Goal: Information Seeking & Learning: Understand process/instructions

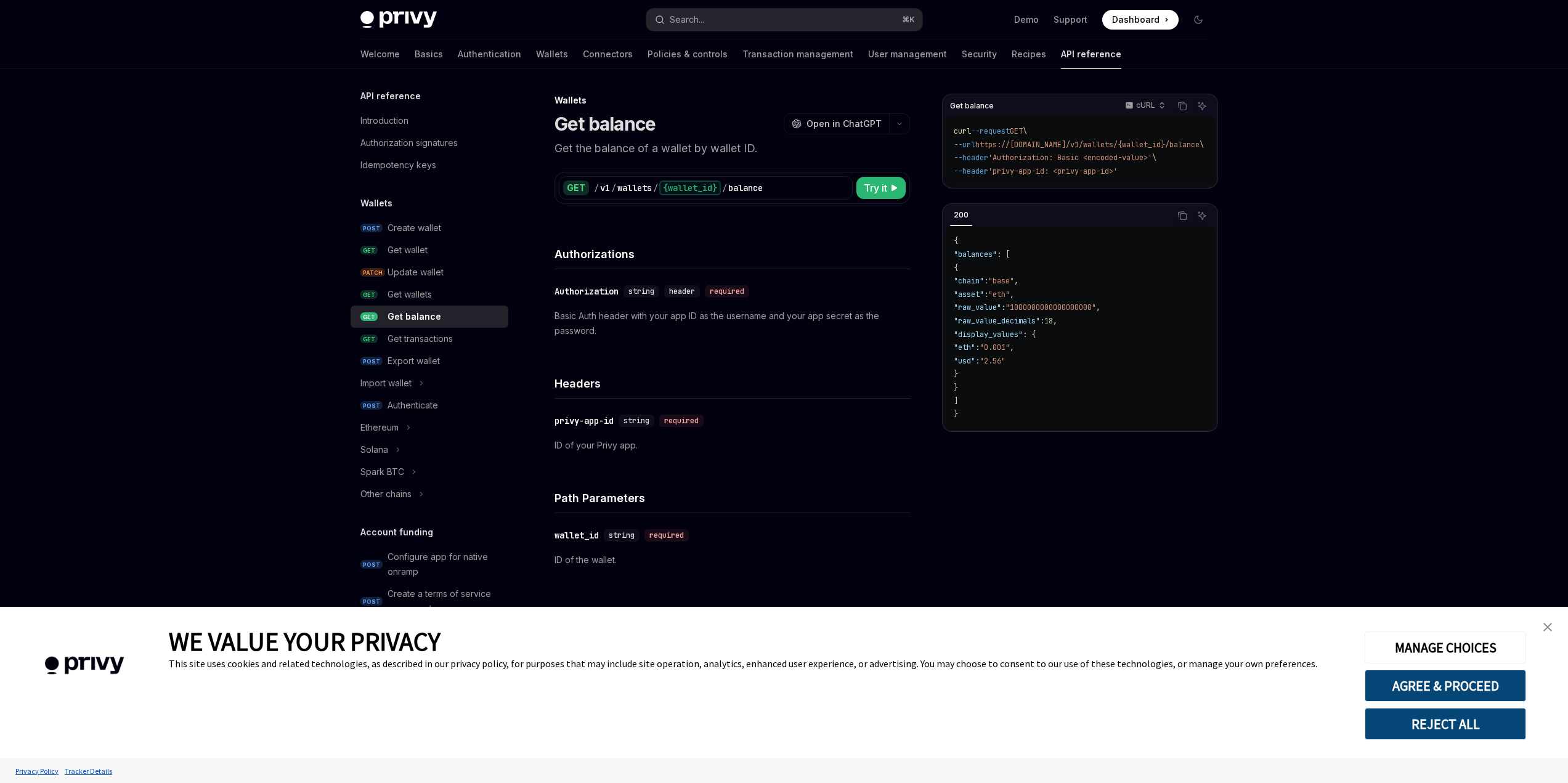
type textarea "*"
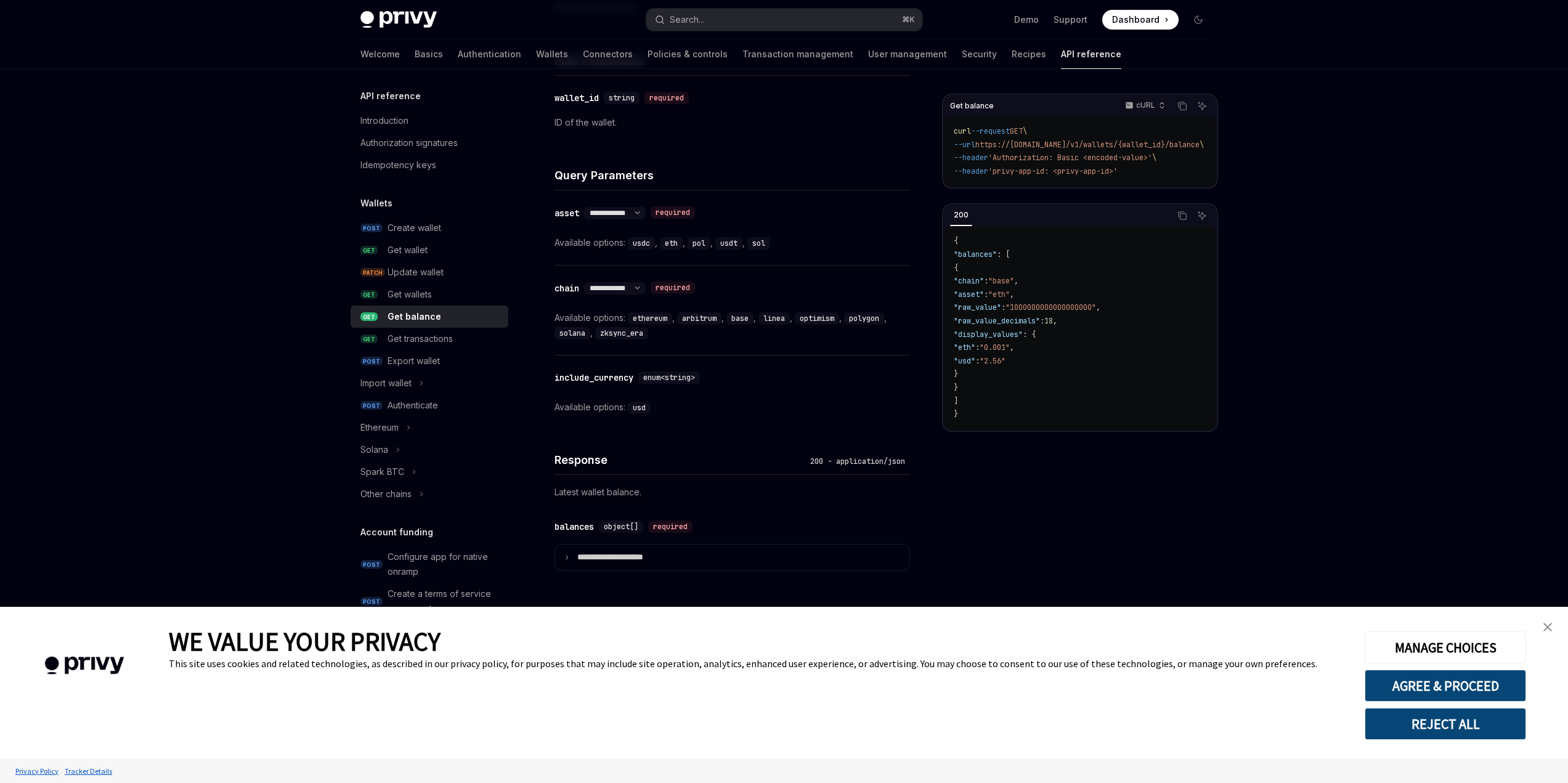
scroll to position [435, 0]
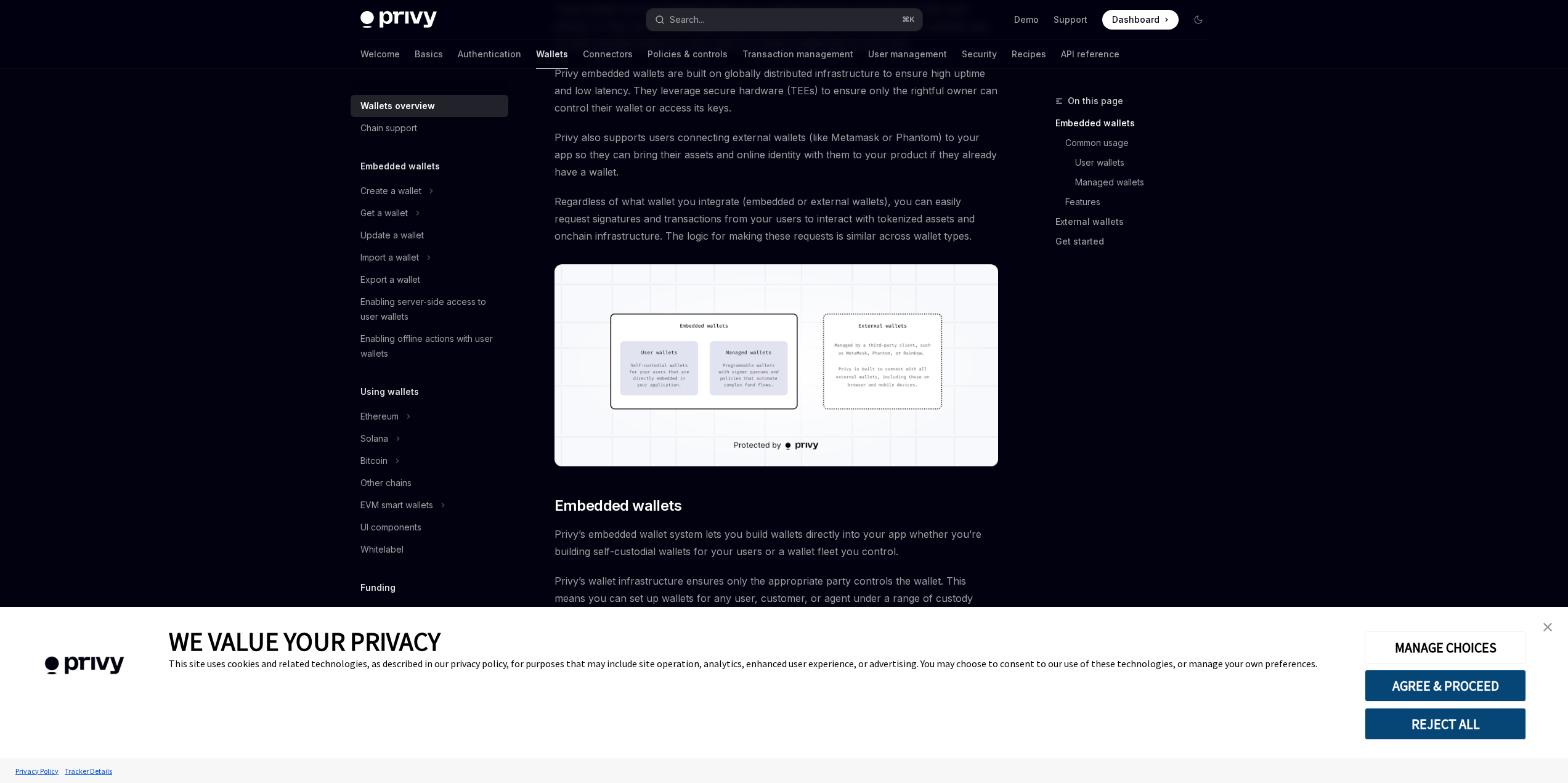
scroll to position [206, 0]
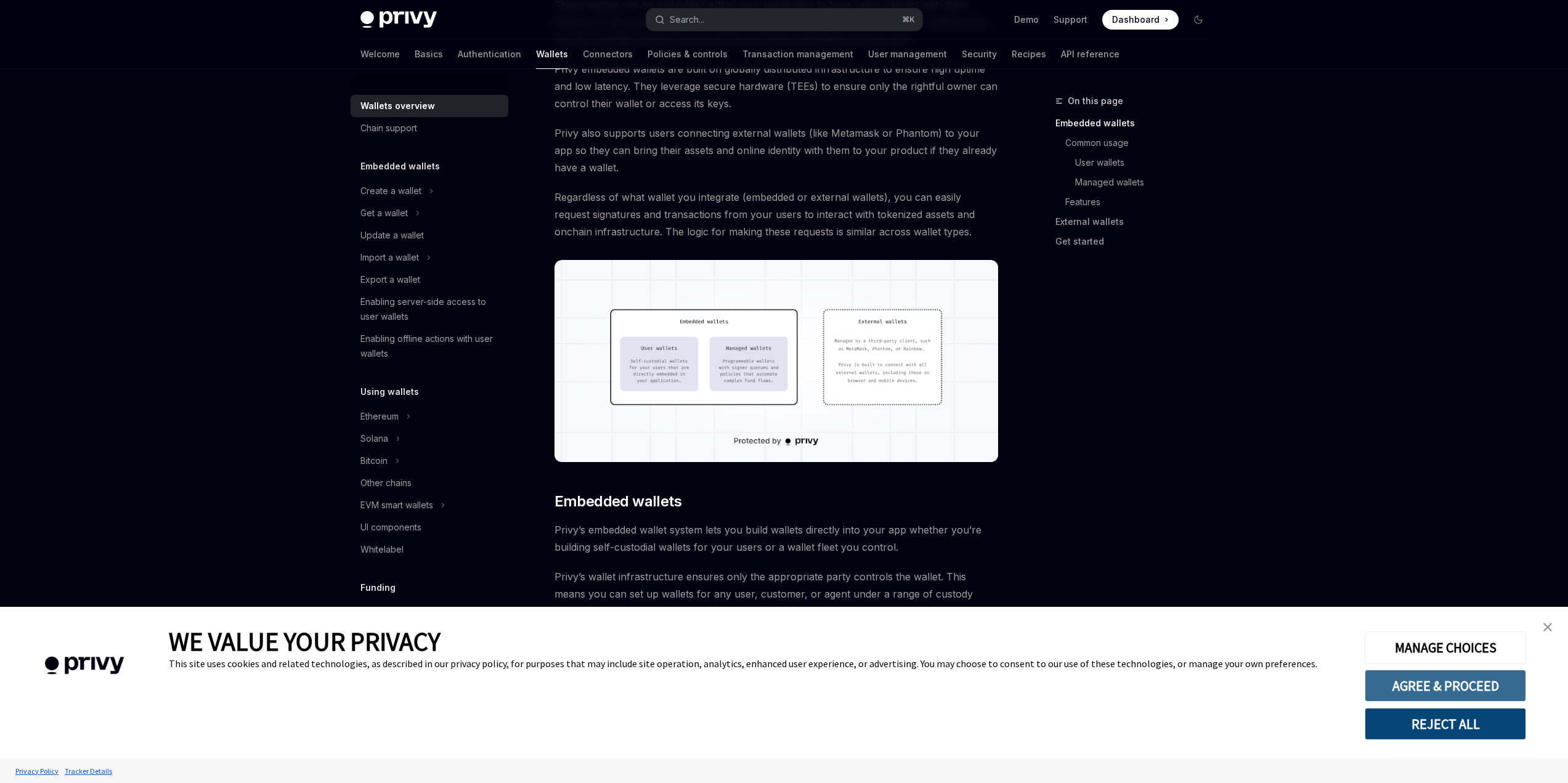
click at [1466, 687] on button "AGREE & PROCEED" at bounding box center [1445, 685] width 162 height 32
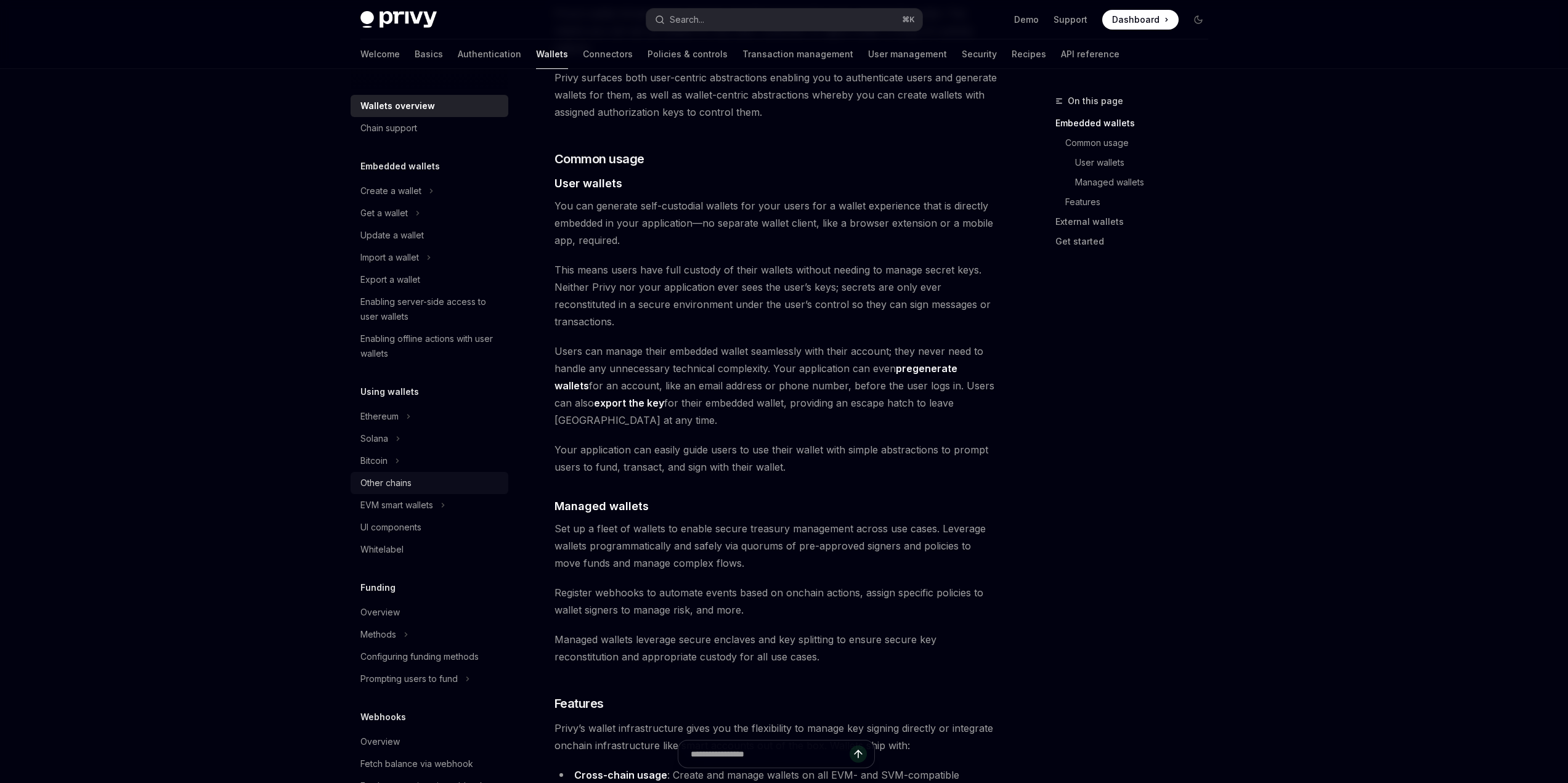
click at [389, 478] on div "Other chains" at bounding box center [386, 483] width 51 height 15
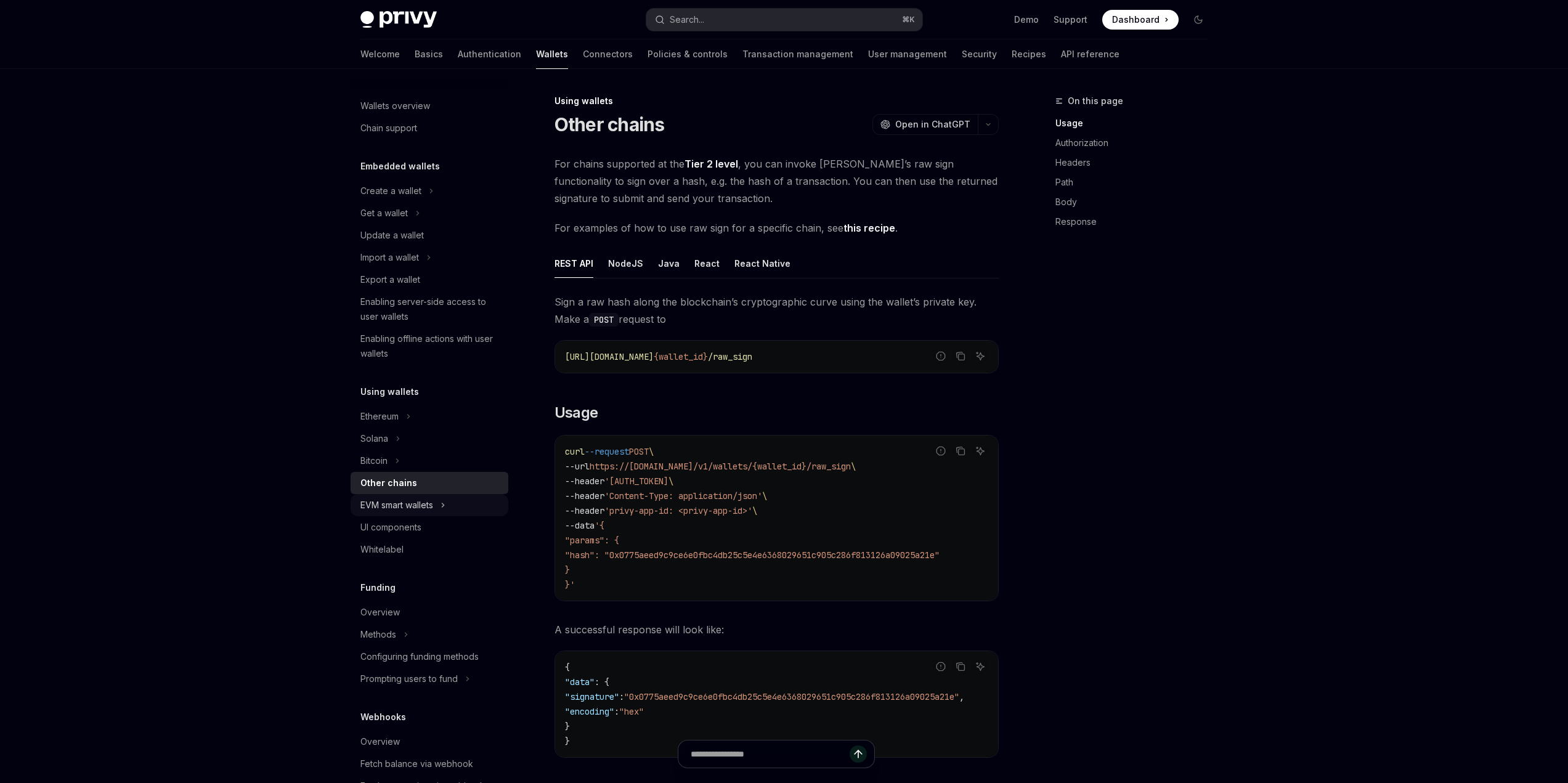
click at [449, 506] on button "EVM smart wallets" at bounding box center [429, 505] width 157 height 22
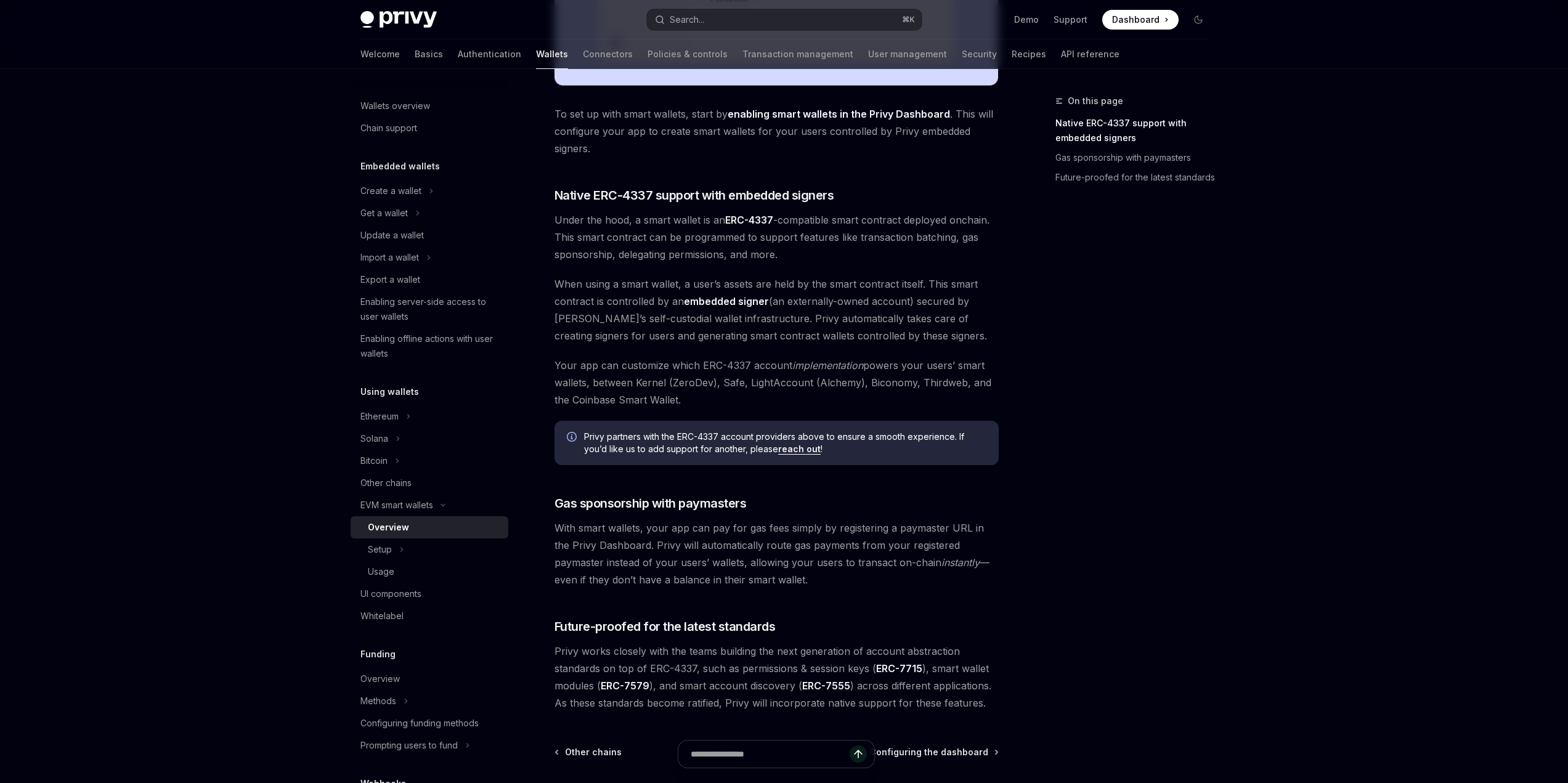
scroll to position [577, 0]
click at [396, 483] on div "Other chains" at bounding box center [386, 483] width 51 height 15
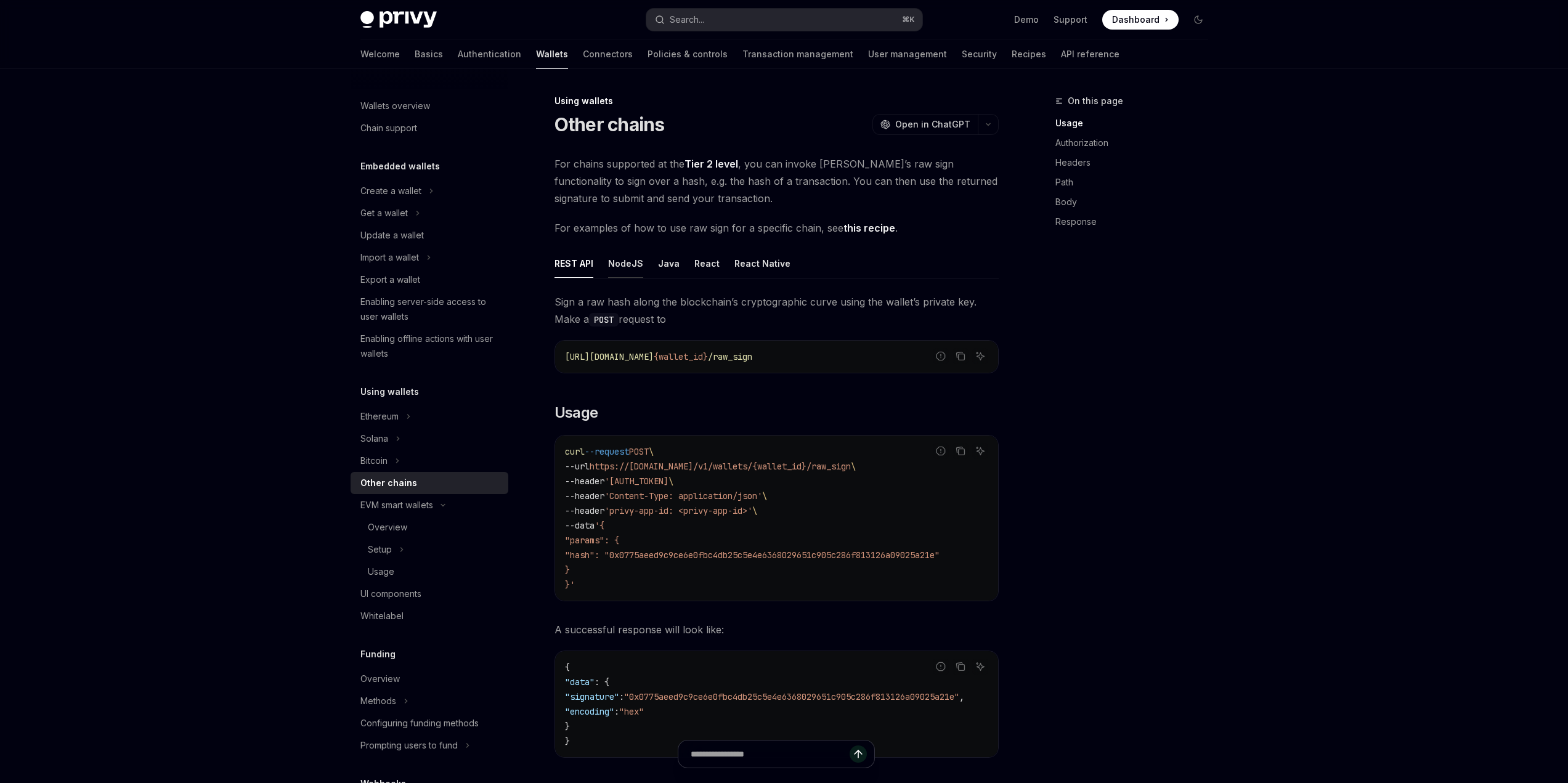
click at [629, 264] on div "NodeJS" at bounding box center [625, 263] width 35 height 29
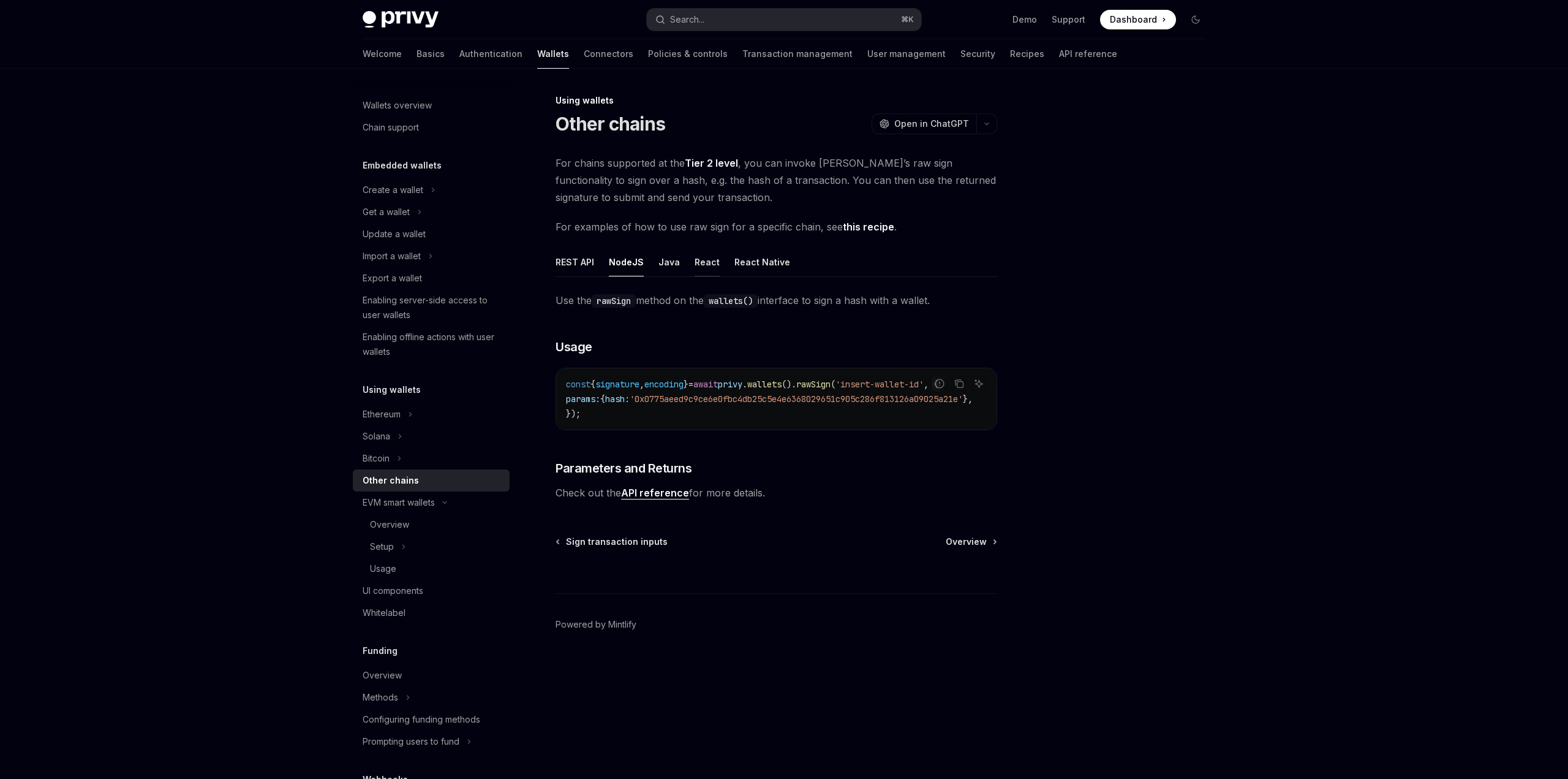
click at [699, 268] on div "React" at bounding box center [707, 262] width 25 height 29
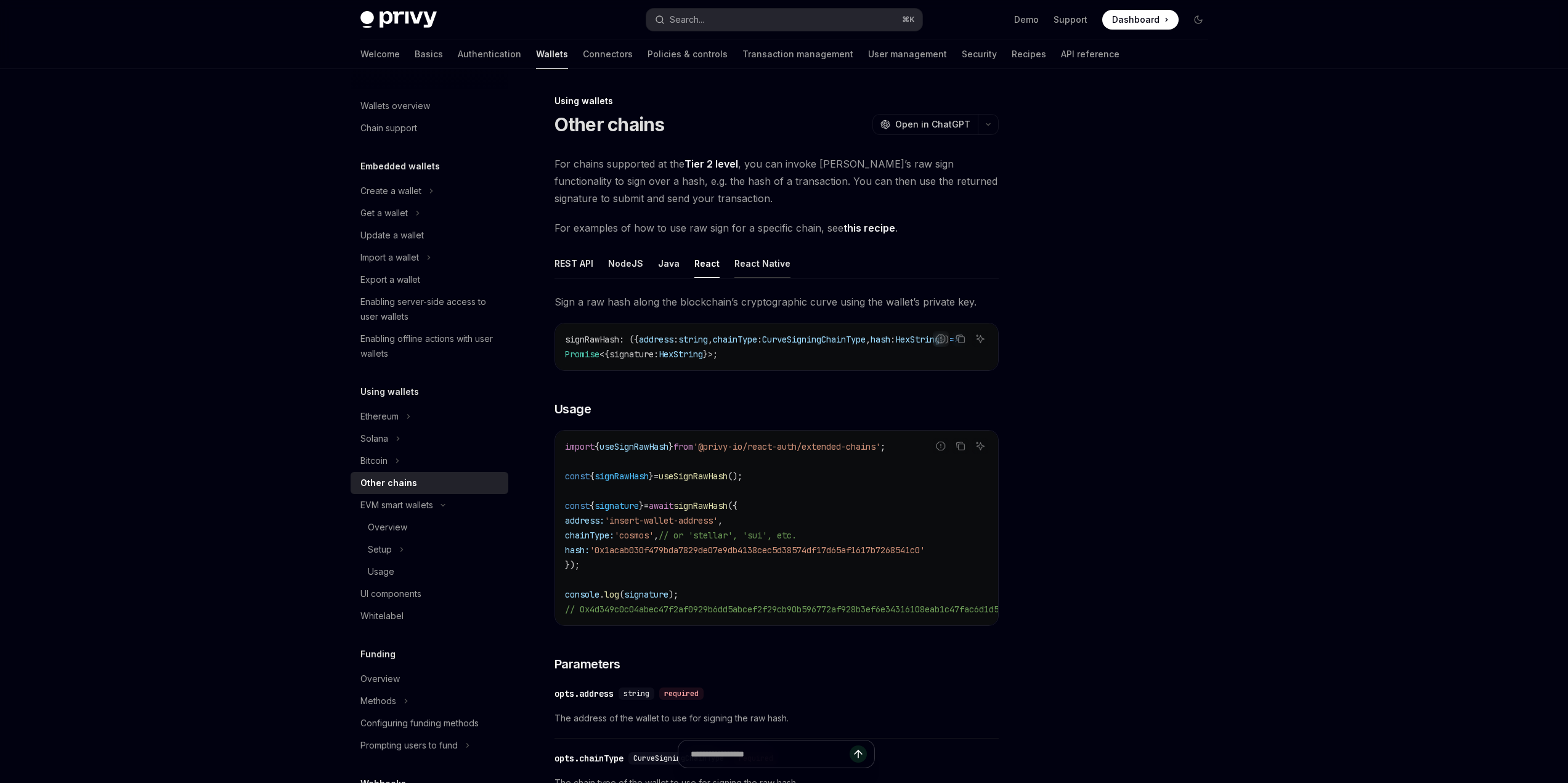
click at [763, 268] on div "React Native" at bounding box center [762, 263] width 56 height 29
click at [716, 268] on ul "REST API NodeJS Java React React Native" at bounding box center [776, 263] width 444 height 29
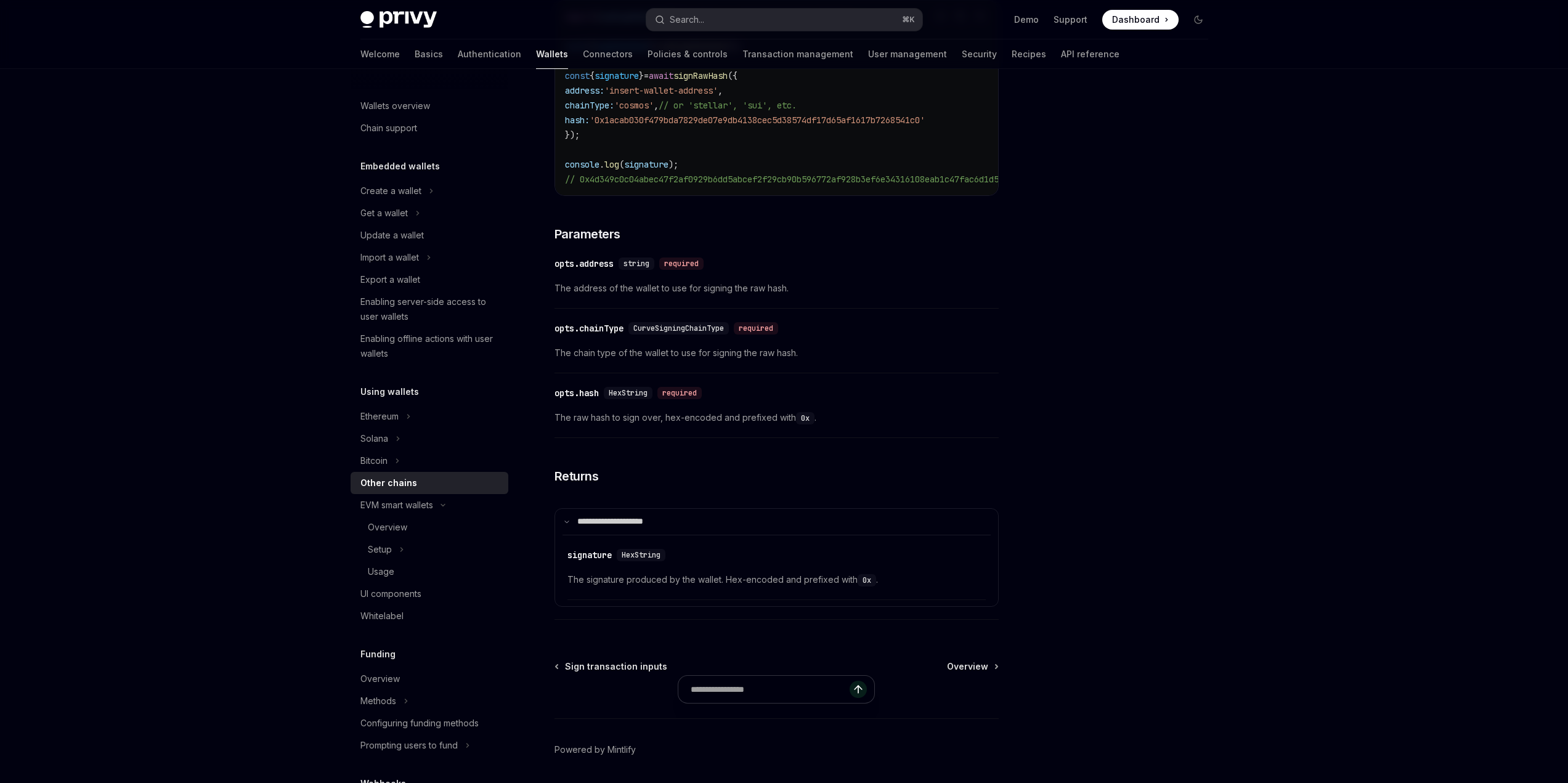
scroll to position [481, 0]
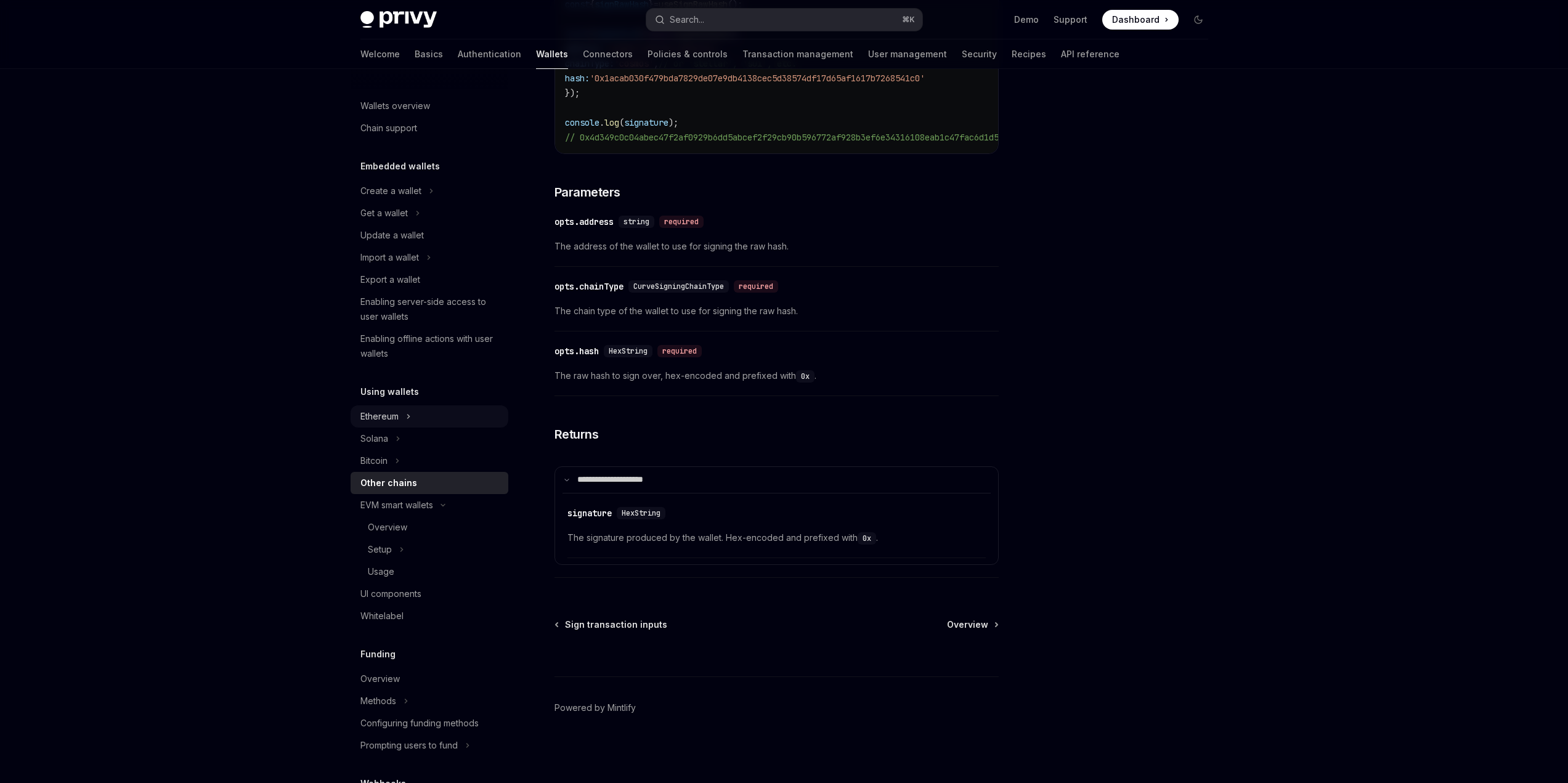
click at [400, 413] on button "Ethereum" at bounding box center [429, 416] width 157 height 22
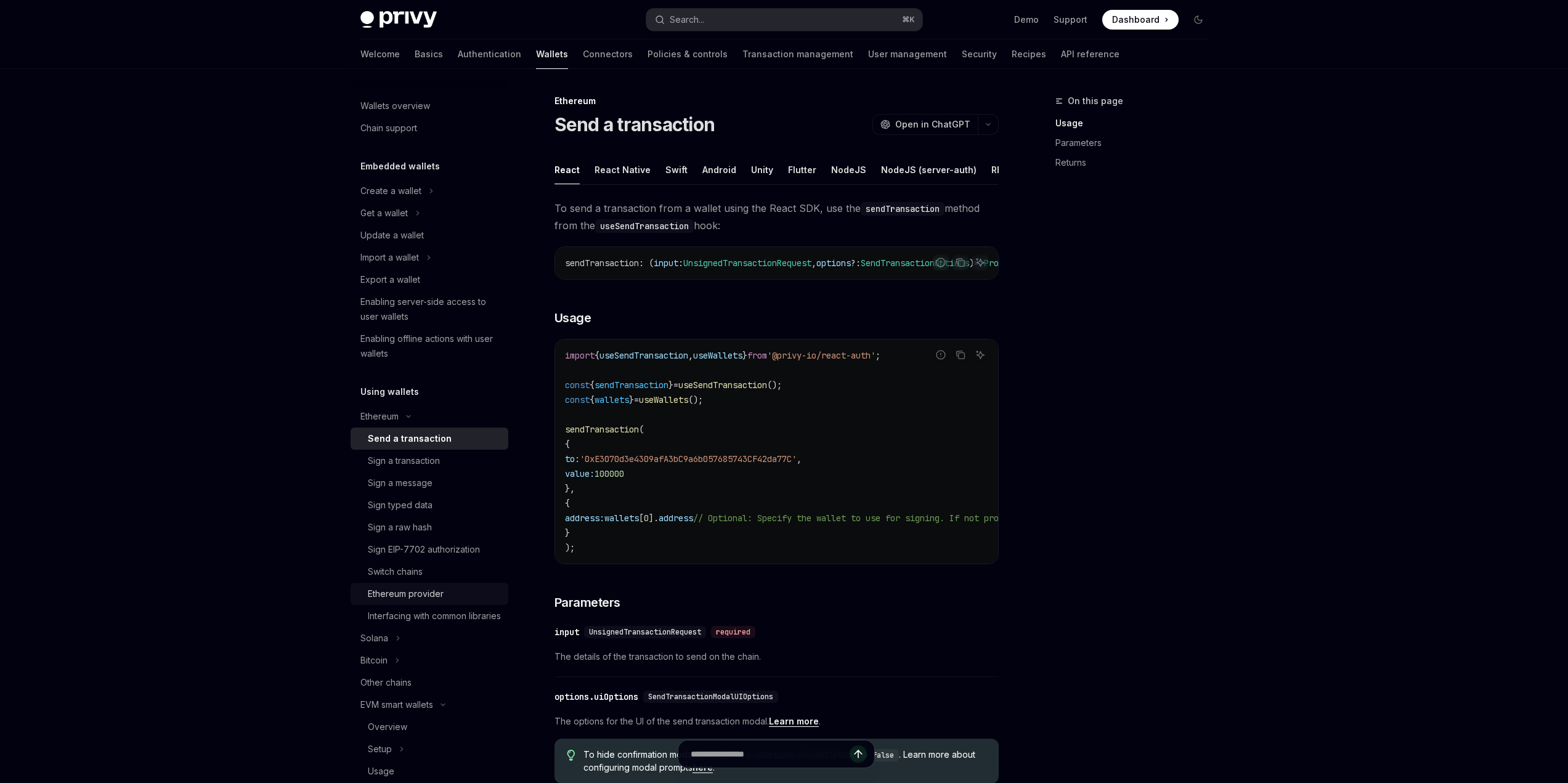
click at [438, 593] on div "Ethereum provider" at bounding box center [405, 593] width 76 height 15
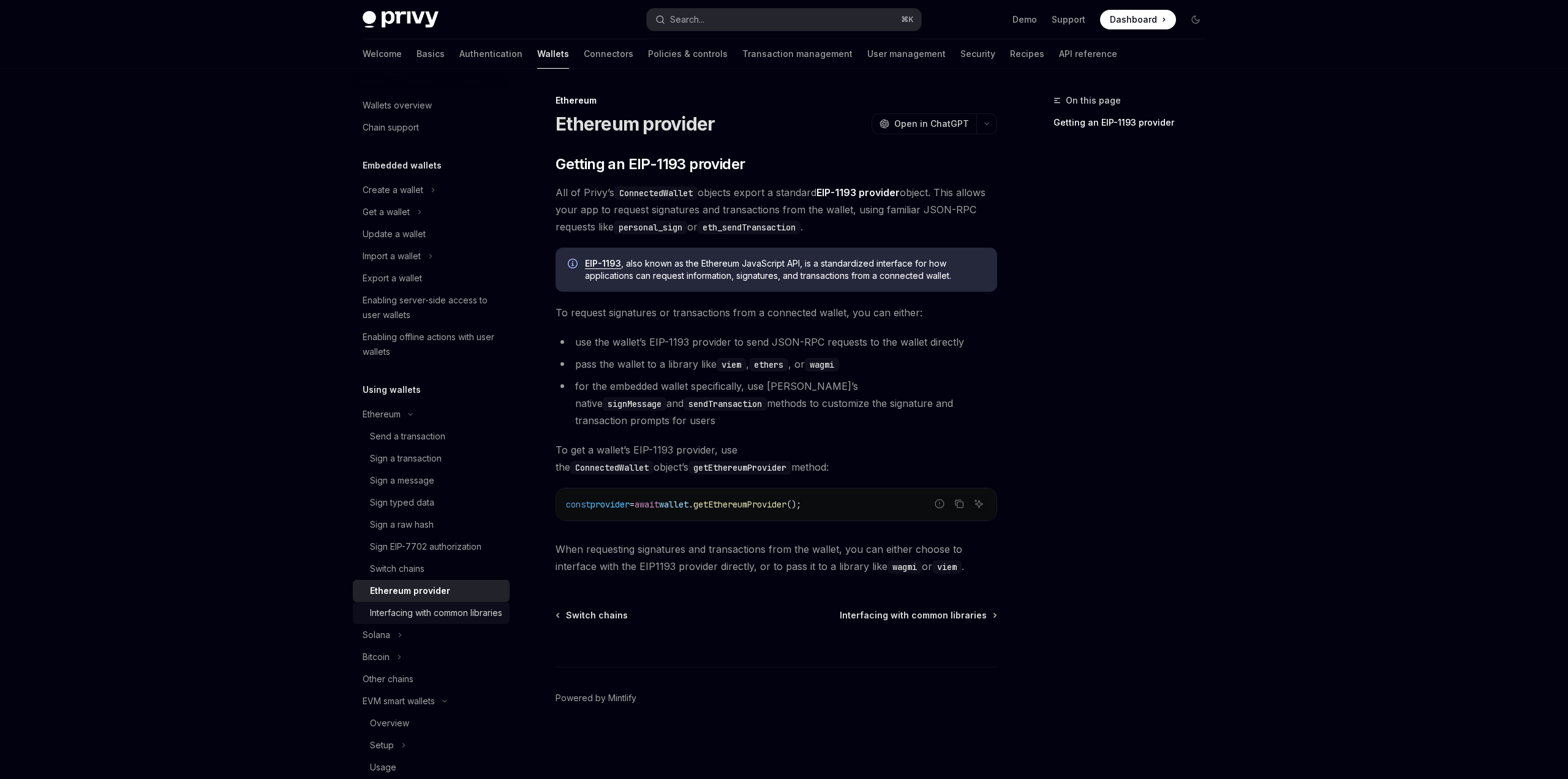
click at [407, 620] on div "Interfacing with common libraries" at bounding box center [436, 612] width 133 height 15
type textarea "*"
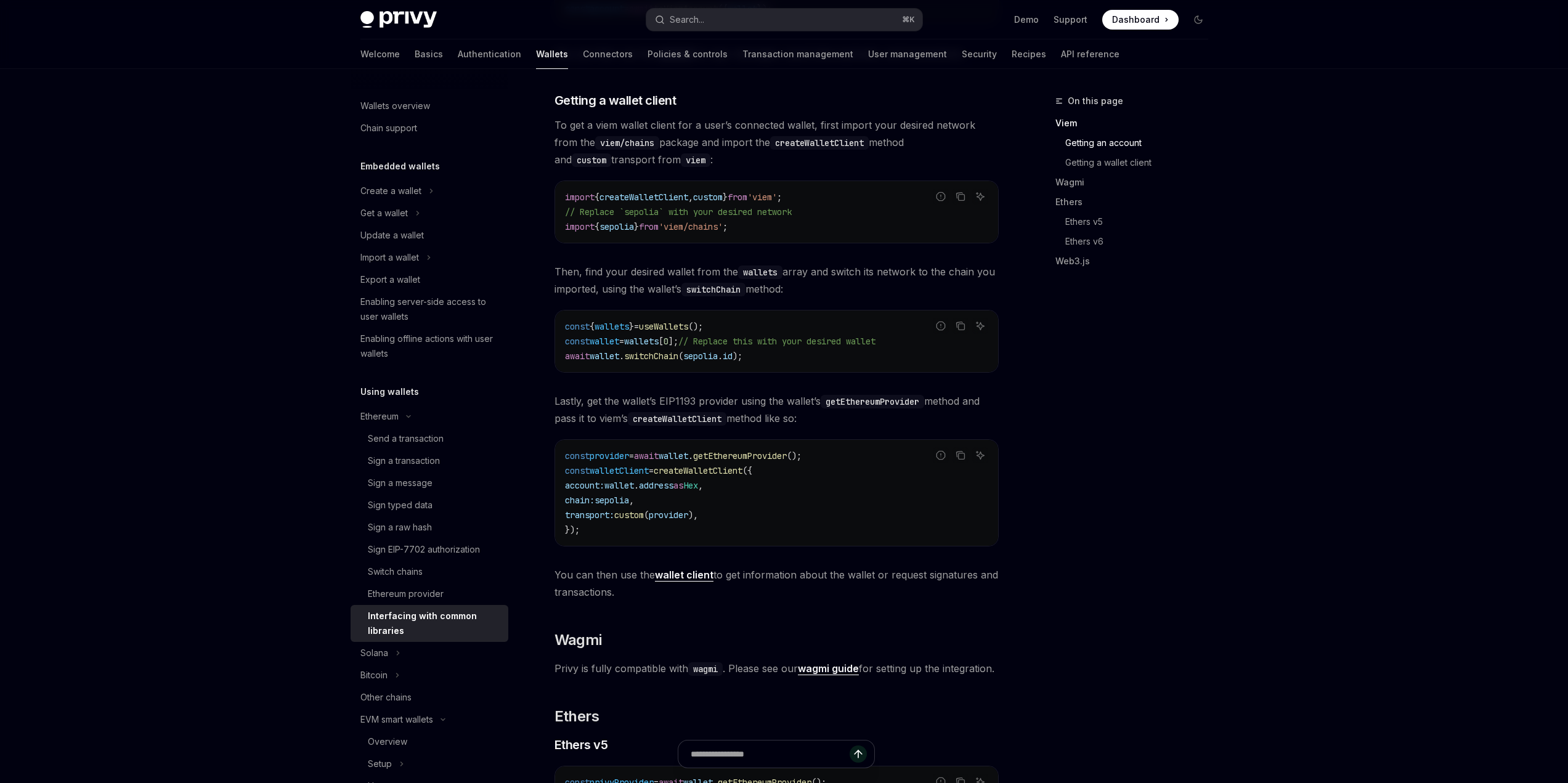
scroll to position [635, 0]
click at [1164, 496] on div "On this page Viem Getting an account Getting a wallet client Wagmi Ethers Ether…" at bounding box center [1124, 438] width 188 height 689
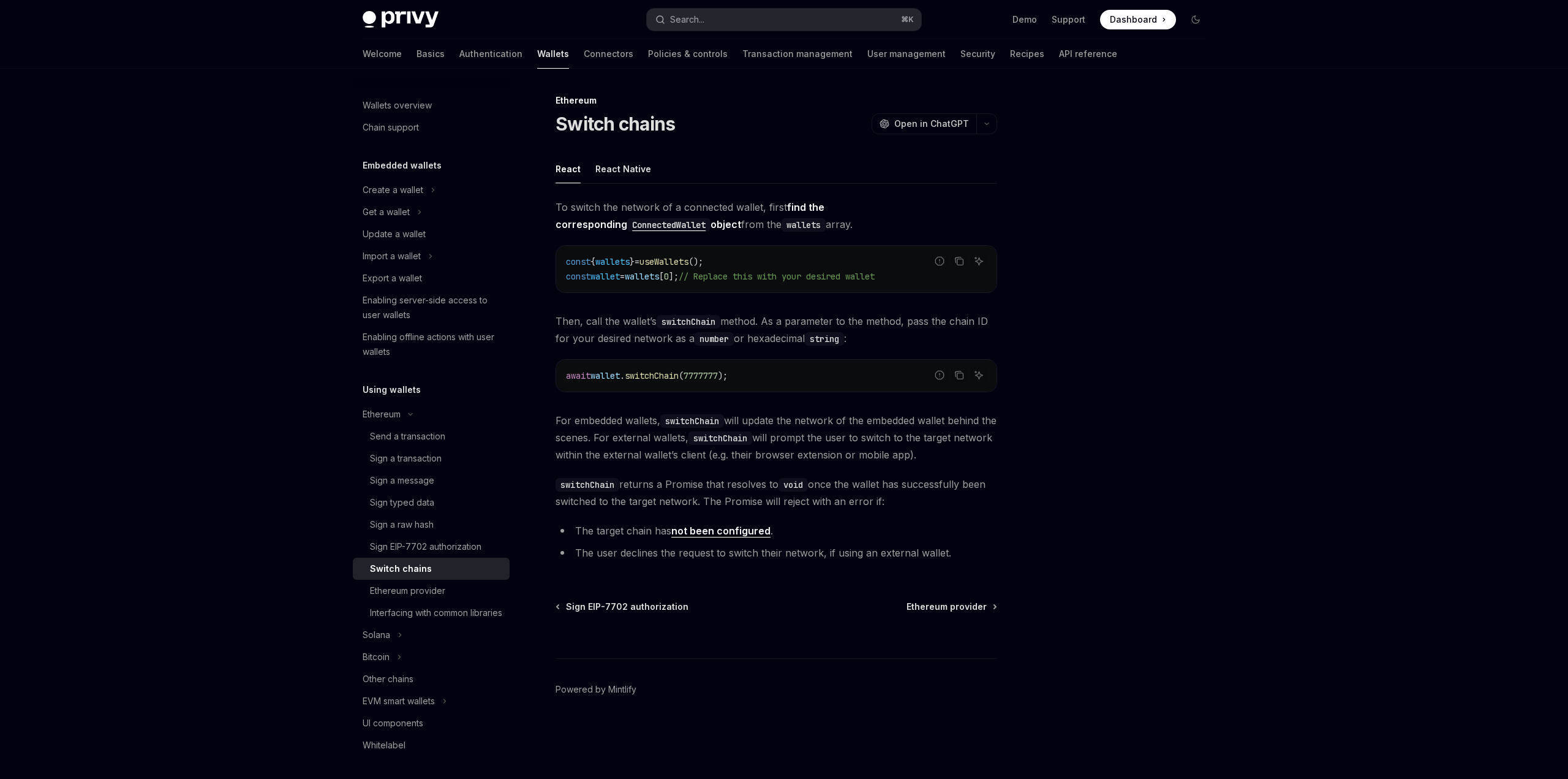
click at [1212, 352] on div at bounding box center [1122, 436] width 187 height 686
click at [1285, 147] on div "Skip to main content Privy Docs home page Search... ⌘ K Demo Support Dashboard …" at bounding box center [784, 390] width 1568 height 779
drag, startPoint x: 1124, startPoint y: 143, endPoint x: 1064, endPoint y: 552, distance: 413.4
click at [1050, 550] on div at bounding box center [1122, 436] width 187 height 686
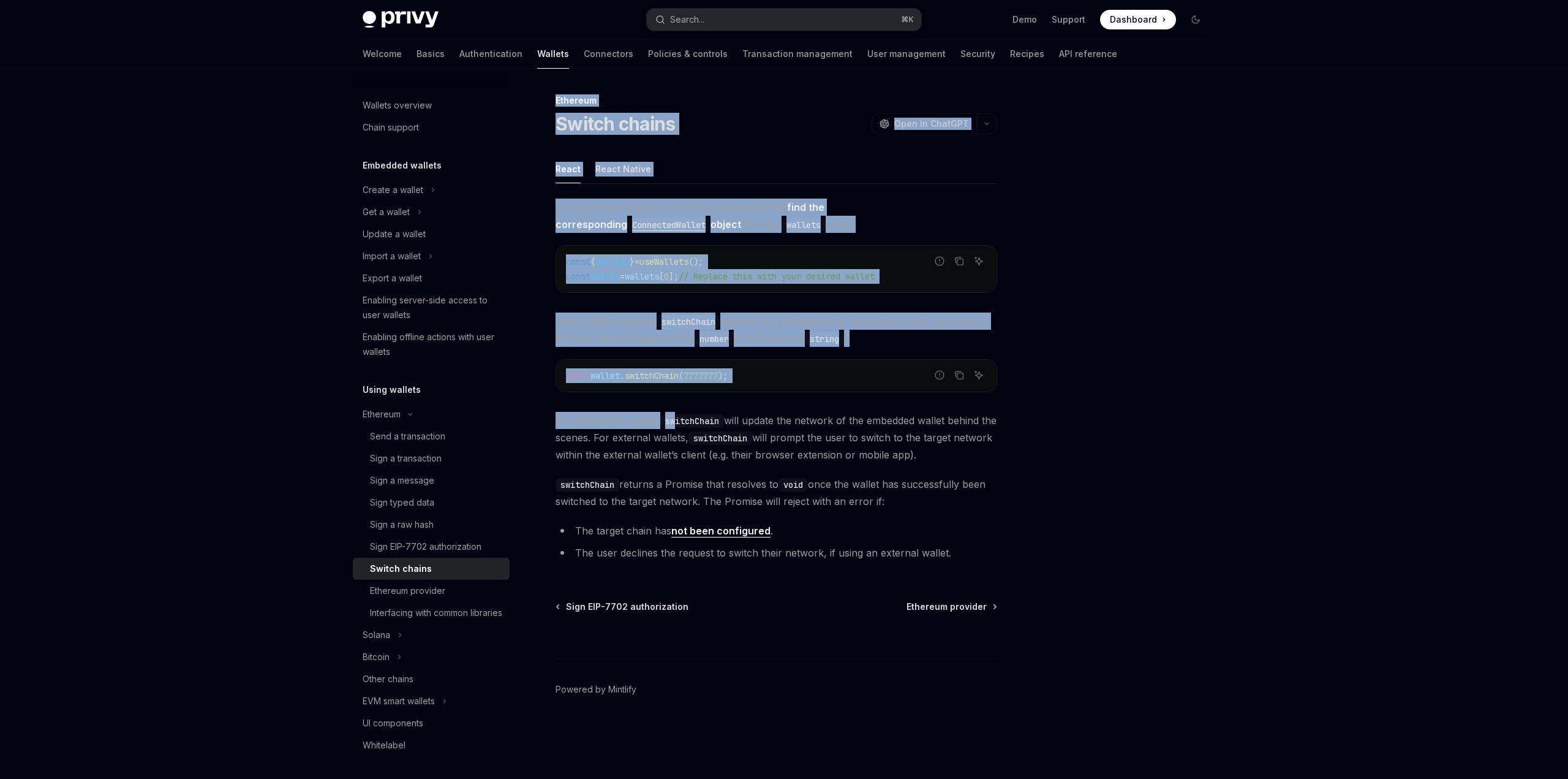
drag, startPoint x: 1136, startPoint y: 570, endPoint x: 651, endPoint y: 402, distance: 513.3
click at [675, 413] on div "Ethereum Switch chains OpenAI Open in ChatGPT OpenAI Open in ChatGPT React Reac…" at bounding box center [784, 424] width 863 height 711
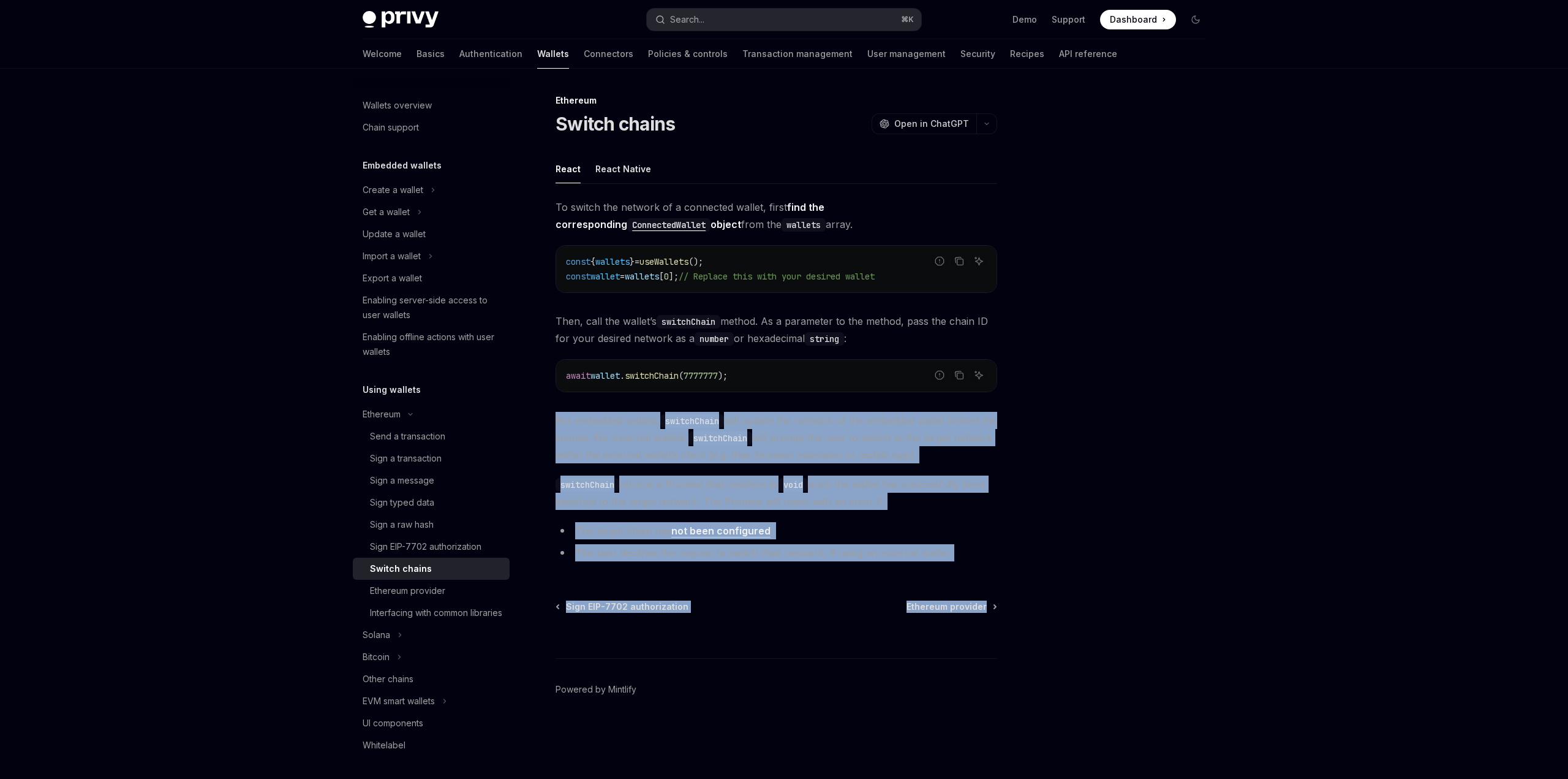
drag, startPoint x: 652, startPoint y: 402, endPoint x: 1015, endPoint y: 582, distance: 405.2
click at [1011, 586] on div "Ethereum Switch chains OpenAI Open in ChatGPT OpenAI Open in ChatGPT React Reac…" at bounding box center [784, 424] width 863 height 711
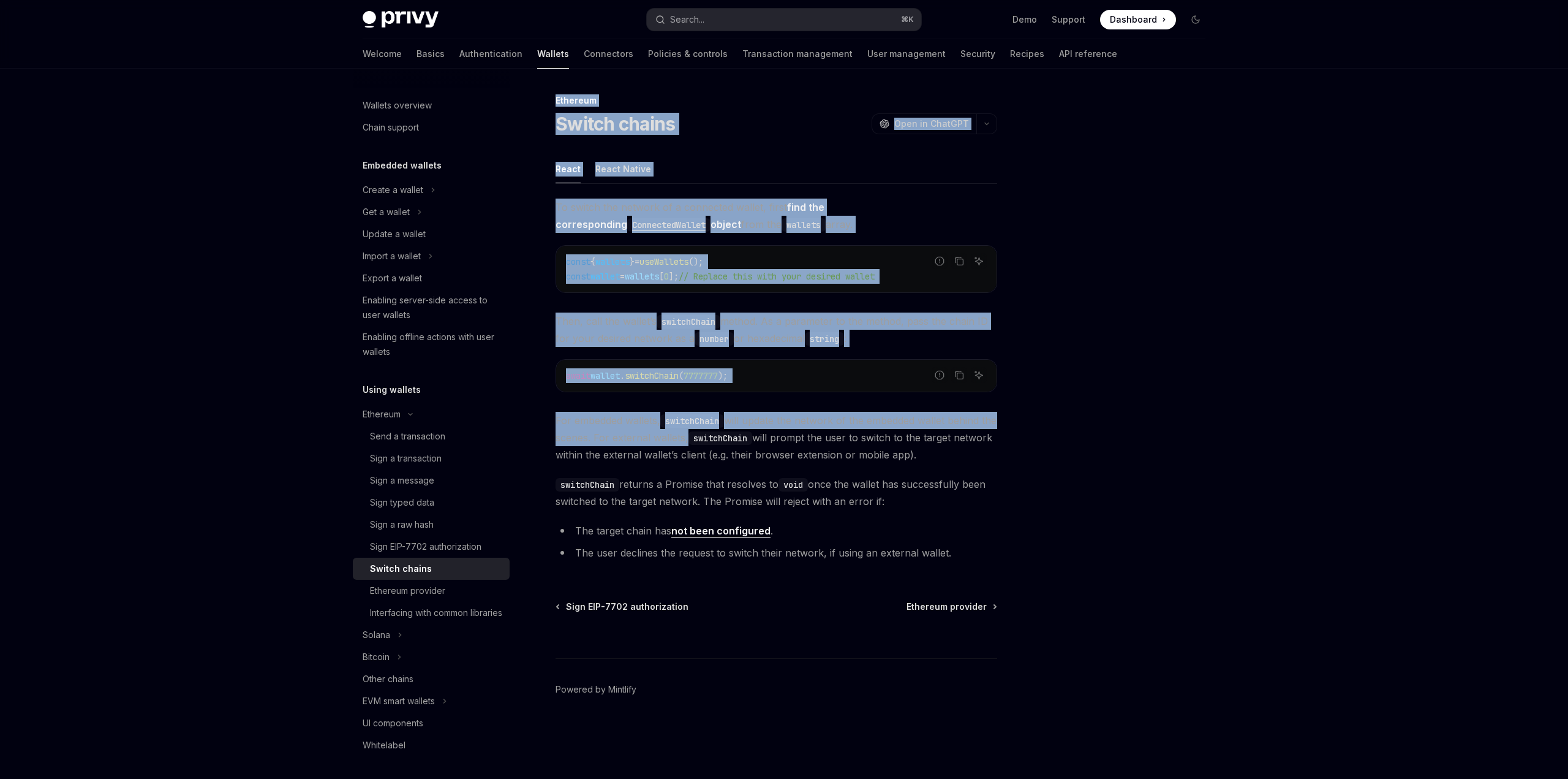
drag, startPoint x: 1015, startPoint y: 582, endPoint x: 692, endPoint y: 430, distance: 357.0
click at [702, 434] on div "Ethereum Switch chains OpenAI Open in ChatGPT OpenAI Open in ChatGPT React Reac…" at bounding box center [784, 424] width 863 height 711
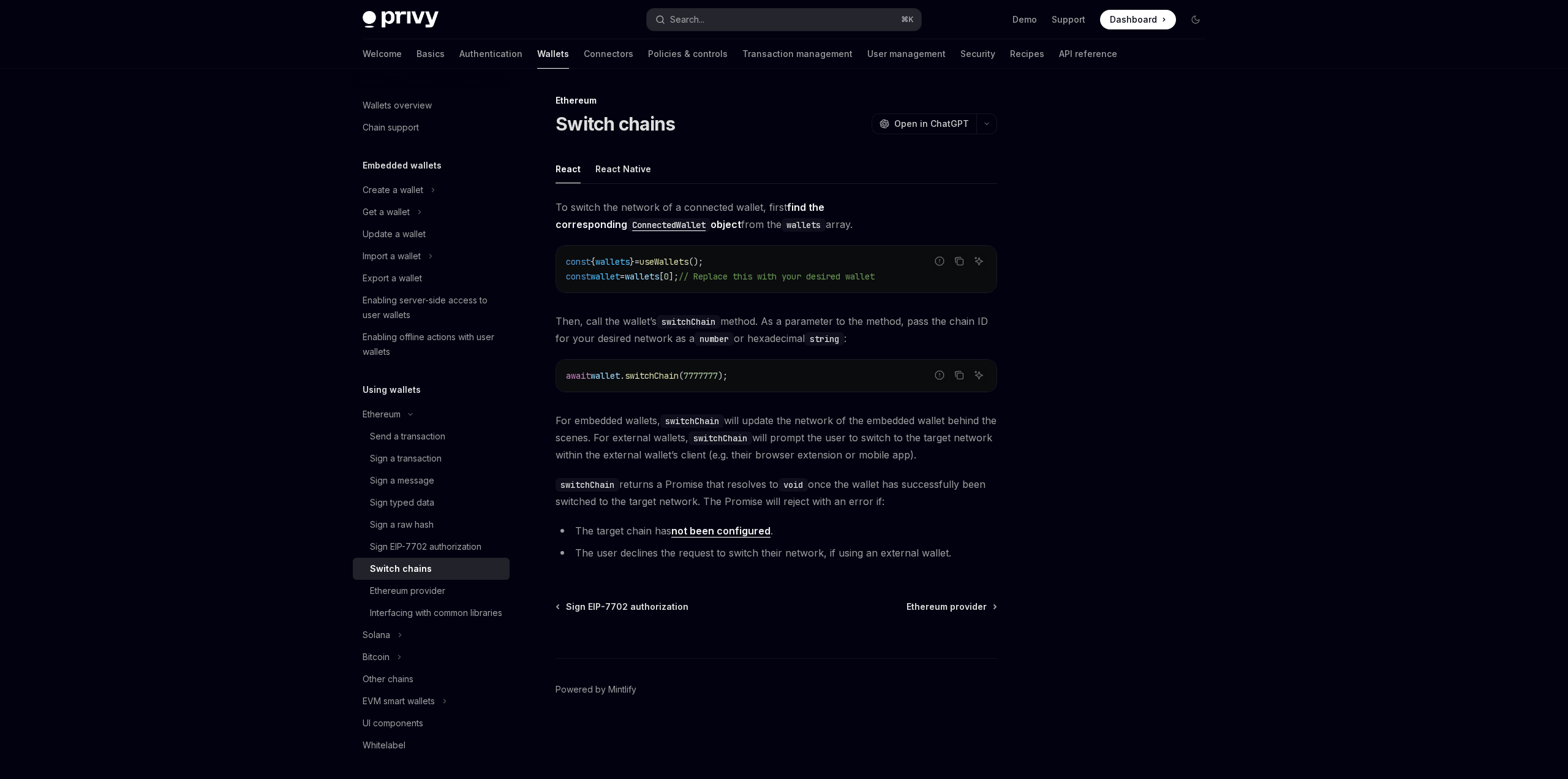
drag, startPoint x: 818, startPoint y: 497, endPoint x: 992, endPoint y: 540, distance: 179.2
click at [986, 540] on div "To switch the network of a connected wallet, first find the corresponding Conne…" at bounding box center [776, 382] width 442 height 367
click at [983, 534] on li "The target chain has not been configured ." at bounding box center [776, 531] width 442 height 17
drag, startPoint x: 954, startPoint y: 508, endPoint x: 654, endPoint y: 491, distance: 300.5
click at [682, 492] on div "To switch the network of a connected wallet, first find the corresponding Conne…" at bounding box center [776, 382] width 442 height 367
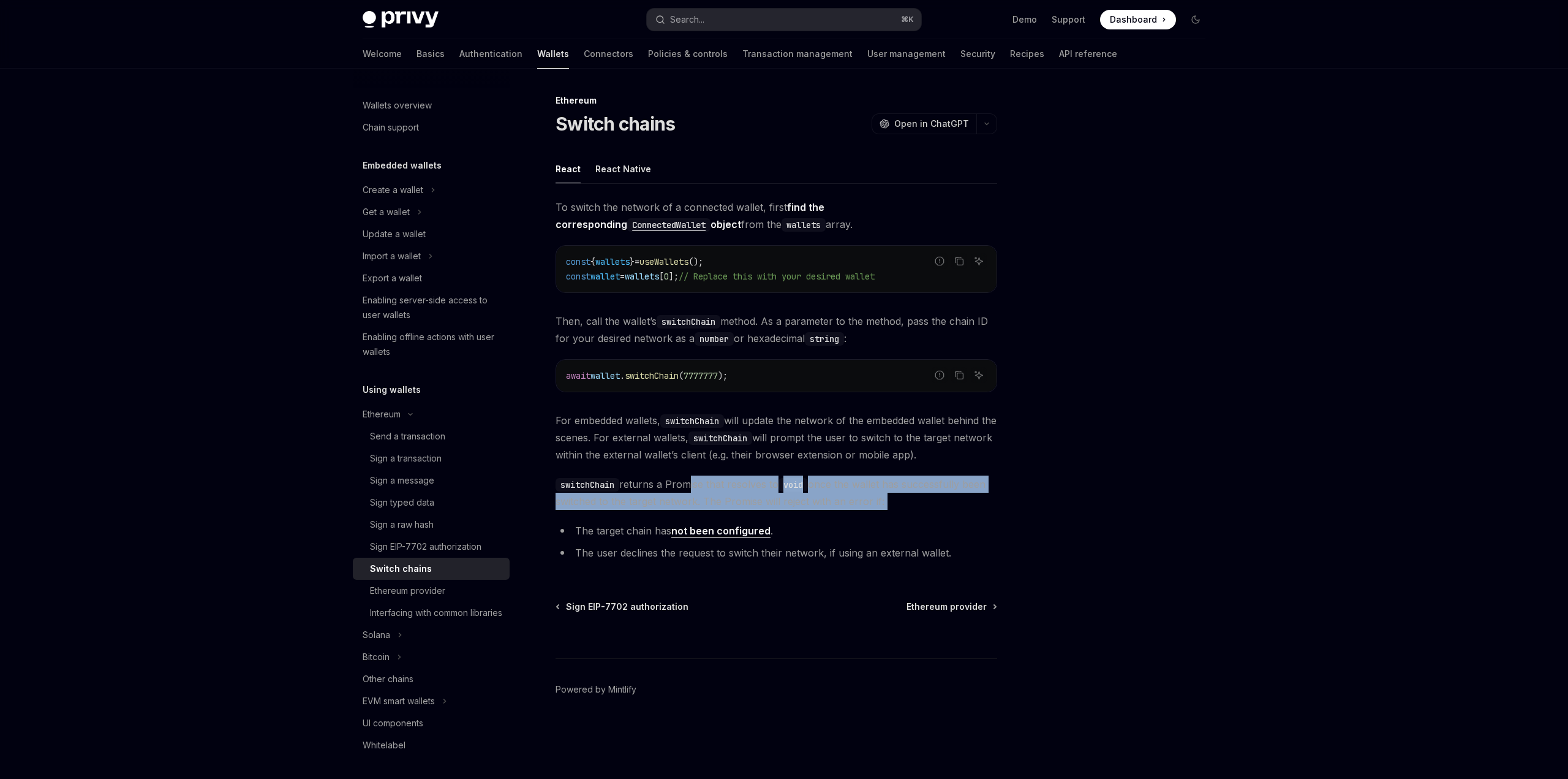
drag, startPoint x: 660, startPoint y: 491, endPoint x: 967, endPoint y: 502, distance: 307.2
click at [961, 503] on span "switchChain returns a Promise that resolves to void once the wallet has success…" at bounding box center [776, 492] width 442 height 34
drag, startPoint x: 953, startPoint y: 499, endPoint x: 656, endPoint y: 482, distance: 297.5
click at [685, 483] on span "switchChain returns a Promise that resolves to void once the wallet has success…" at bounding box center [776, 492] width 442 height 34
drag, startPoint x: 656, startPoint y: 482, endPoint x: 945, endPoint y: 509, distance: 290.3
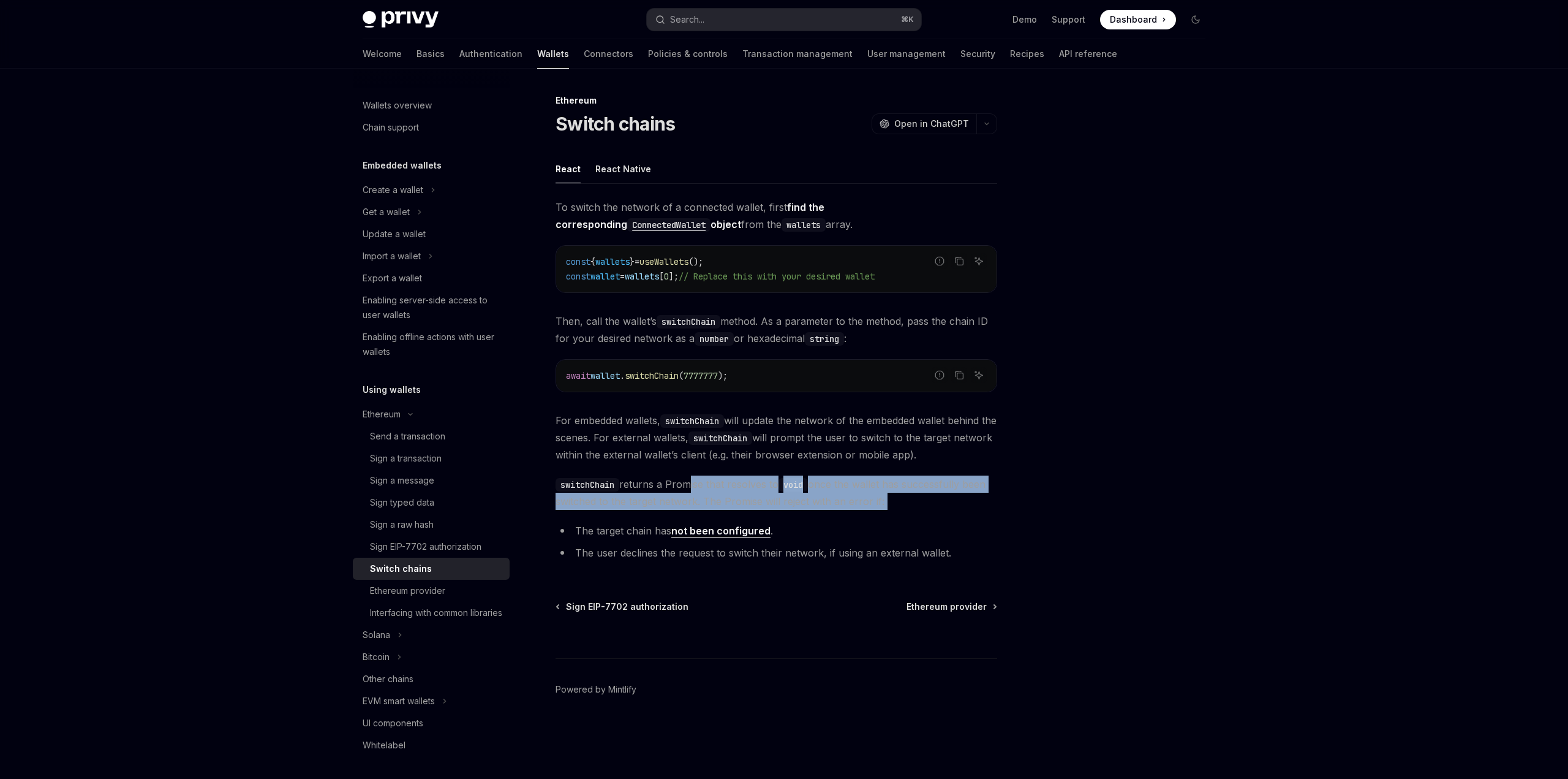
click at [937, 508] on span "switchChain returns a Promise that resolves to void once the wallet has success…" at bounding box center [776, 492] width 442 height 34
drag, startPoint x: 936, startPoint y: 508, endPoint x: 639, endPoint y: 482, distance: 298.1
click at [643, 482] on span "switchChain returns a Promise that resolves to void once the wallet has success…" at bounding box center [776, 492] width 442 height 34
drag, startPoint x: 769, startPoint y: 495, endPoint x: 995, endPoint y: 508, distance: 226.4
click at [978, 507] on span "switchChain returns a Promise that resolves to void once the wallet has success…" at bounding box center [776, 492] width 442 height 34
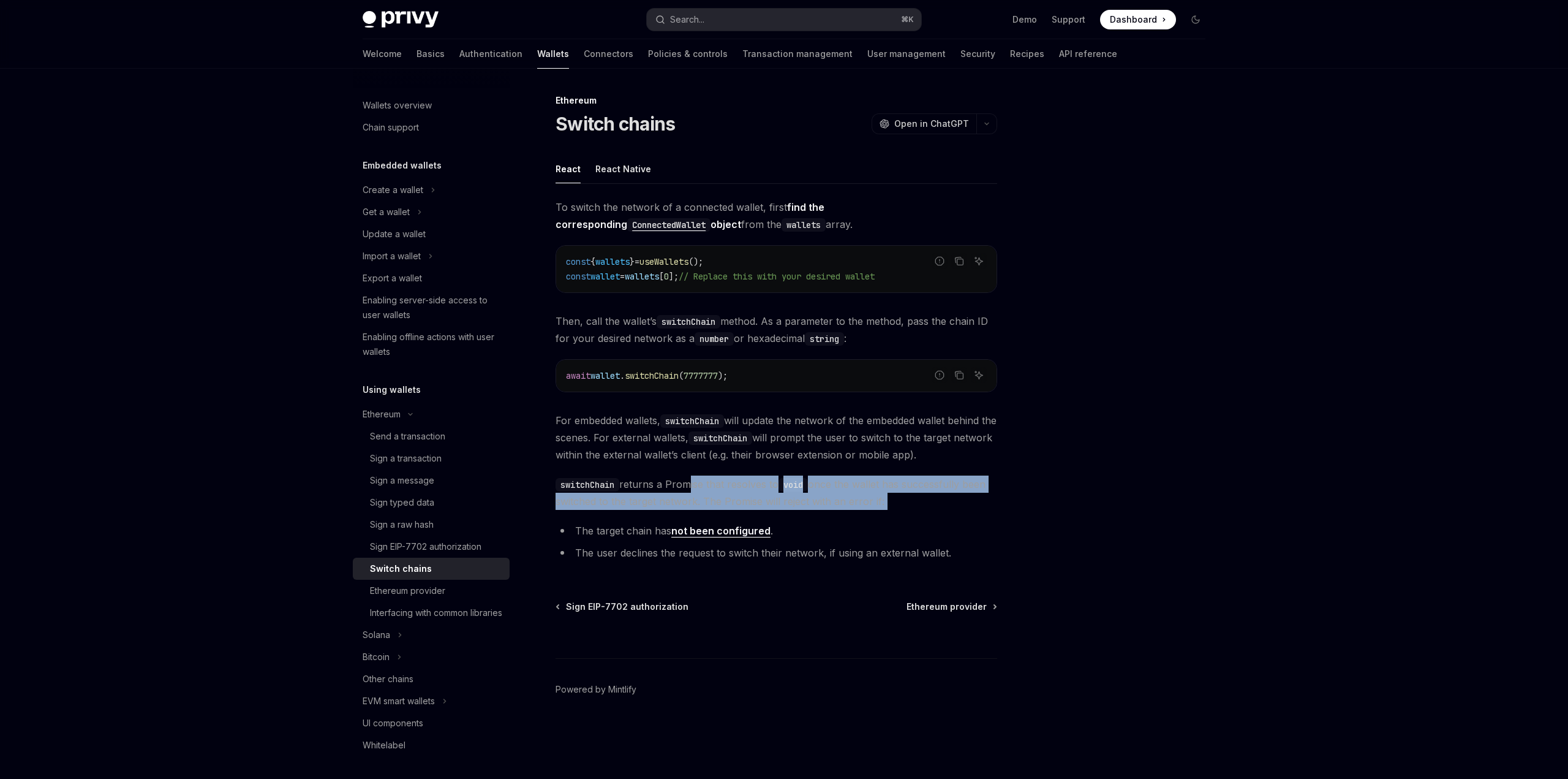
drag, startPoint x: 906, startPoint y: 500, endPoint x: 648, endPoint y: 475, distance: 259.2
click at [678, 479] on span "switchChain returns a Promise that resolves to void once the wallet has success…" at bounding box center [776, 492] width 442 height 34
drag, startPoint x: 645, startPoint y: 474, endPoint x: 934, endPoint y: 503, distance: 290.5
click at [920, 502] on div "To switch the network of a connected wallet, first find the corresponding Conne…" at bounding box center [776, 382] width 442 height 367
drag, startPoint x: 934, startPoint y: 503, endPoint x: 644, endPoint y: 477, distance: 291.2
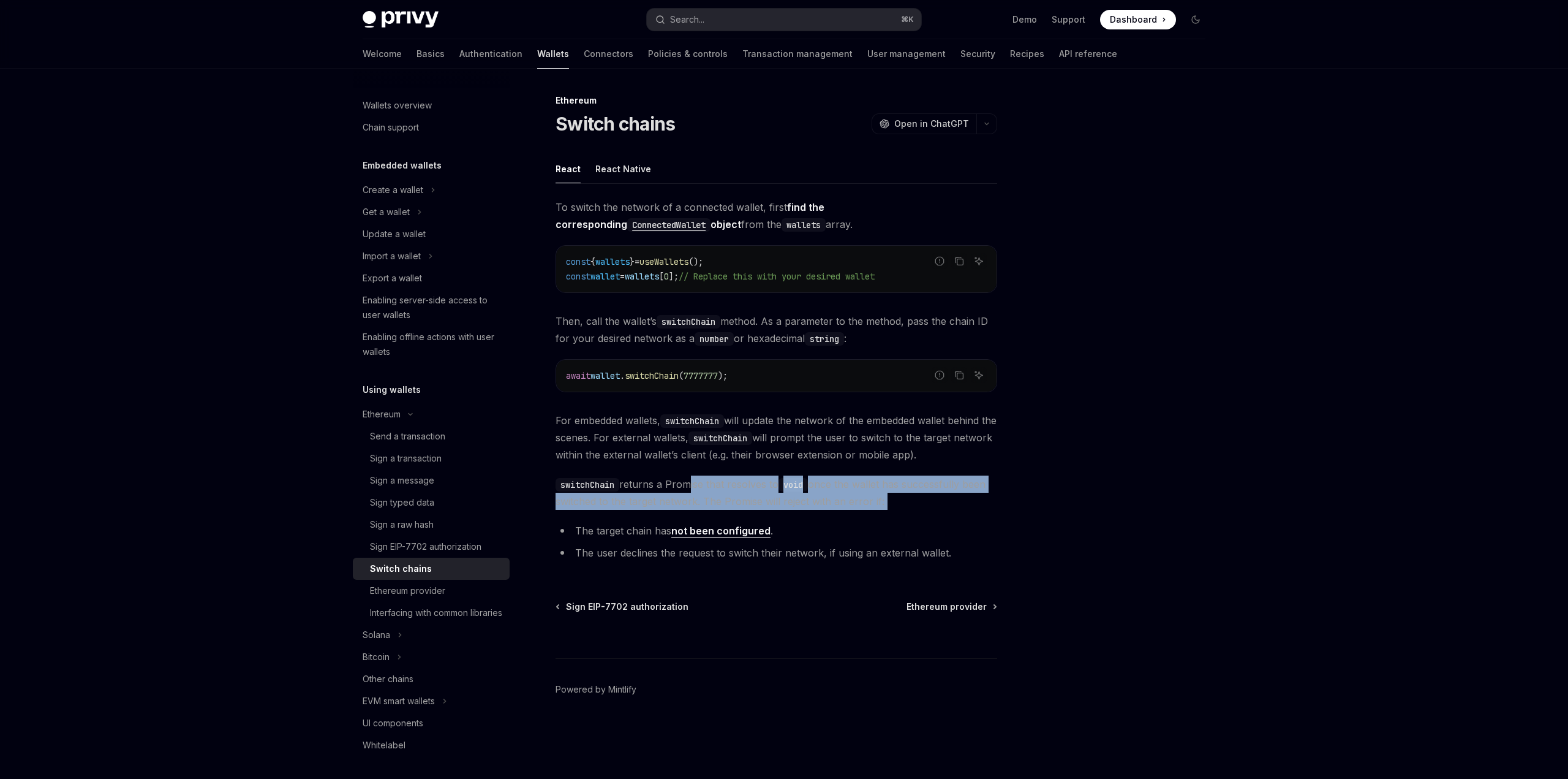
click at [677, 480] on span "switchChain returns a Promise that resolves to void once the wallet has success…" at bounding box center [776, 492] width 442 height 34
drag, startPoint x: 644, startPoint y: 477, endPoint x: 962, endPoint y: 517, distance: 320.5
click at [949, 516] on div "To switch the network of a connected wallet, first find the corresponding Conne…" at bounding box center [776, 382] width 442 height 367
drag, startPoint x: 962, startPoint y: 517, endPoint x: 656, endPoint y: 479, distance: 308.4
click at [659, 480] on div "To switch the network of a connected wallet, first find the corresponding Conne…" at bounding box center [776, 382] width 442 height 367
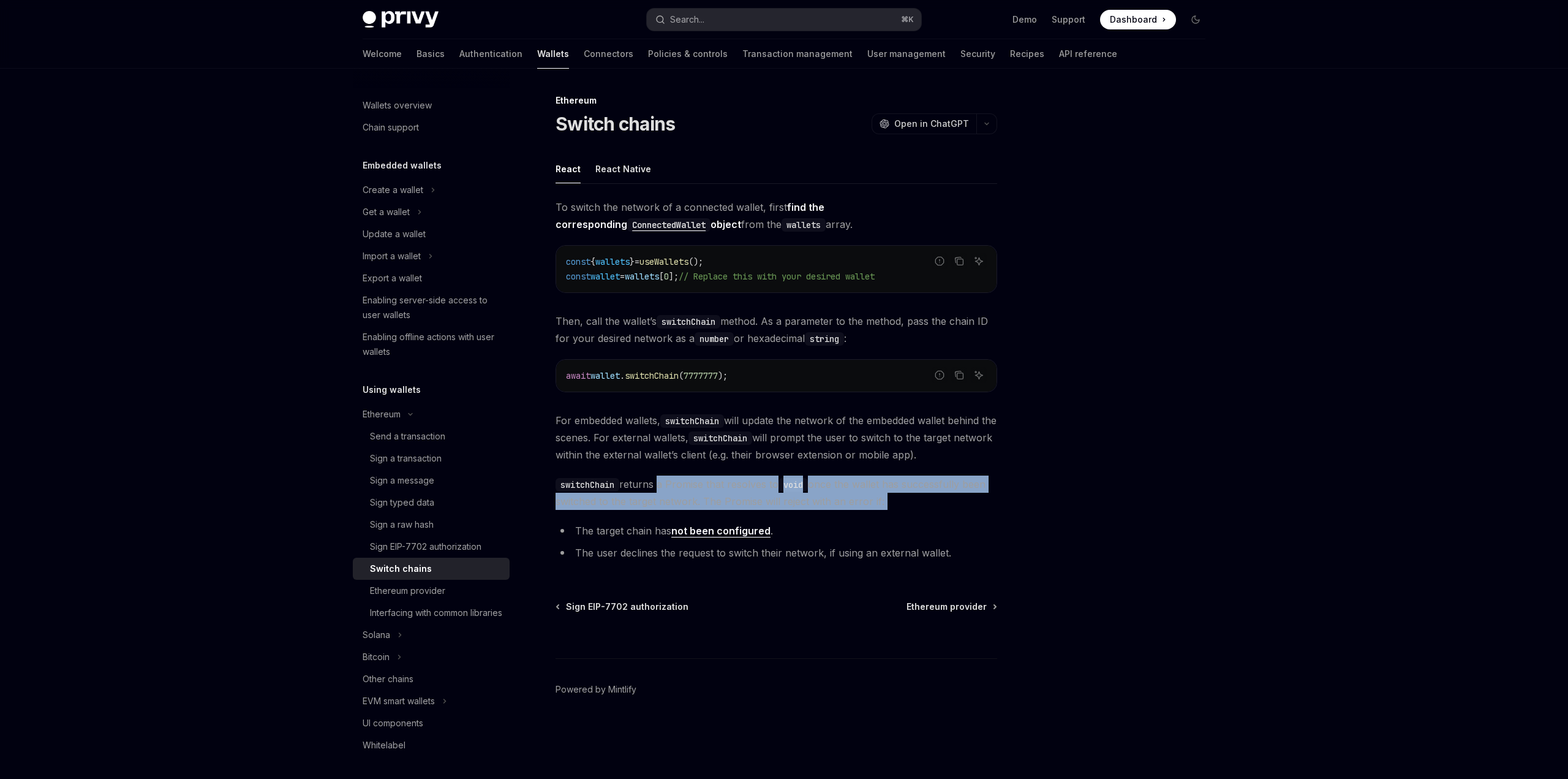
drag, startPoint x: 656, startPoint y: 479, endPoint x: 971, endPoint y: 514, distance: 316.9
click at [971, 514] on div "To switch the network of a connected wallet, first find the corresponding Conne…" at bounding box center [776, 382] width 442 height 367
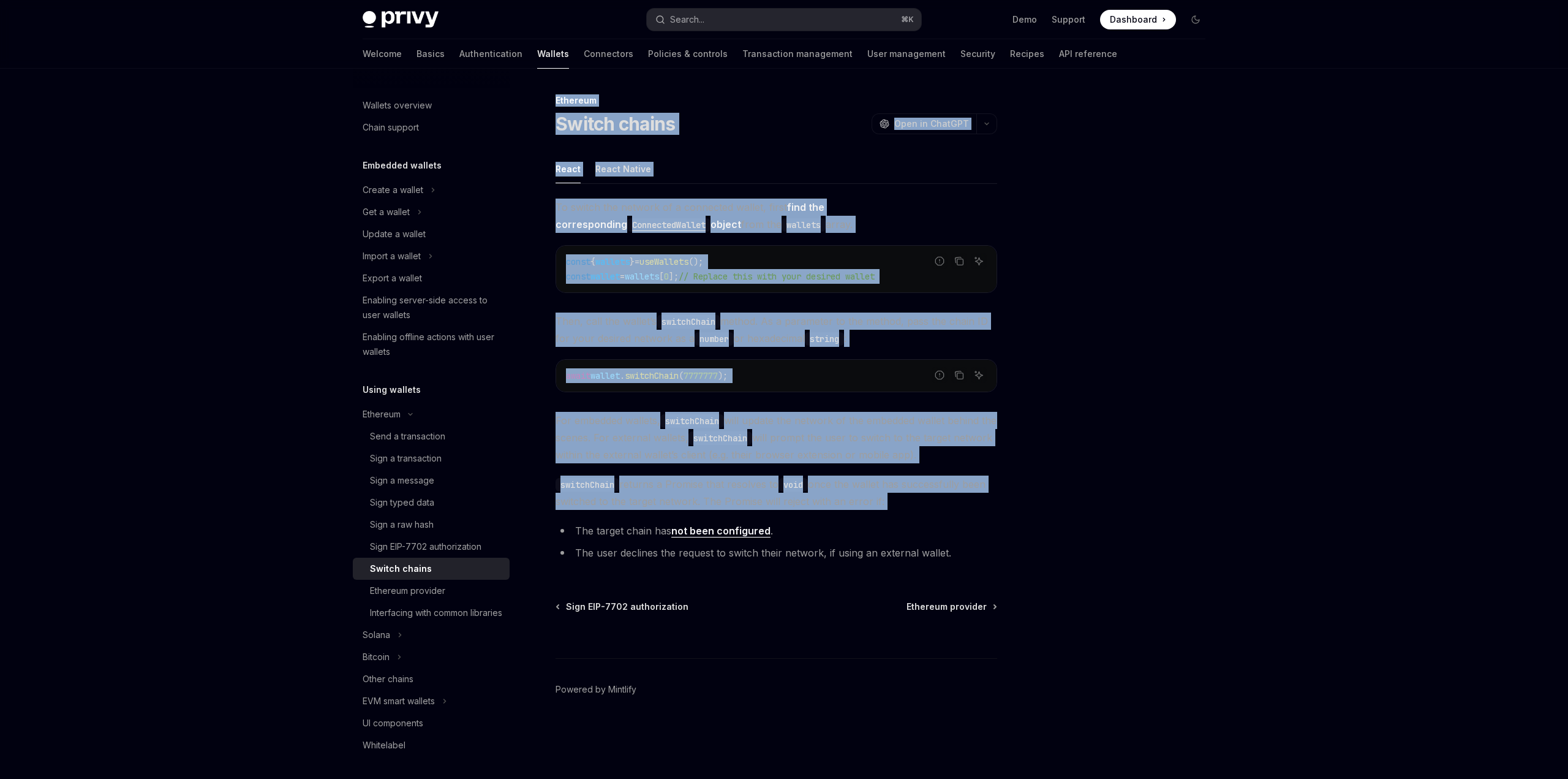
drag, startPoint x: 957, startPoint y: 512, endPoint x: 1069, endPoint y: 557, distance: 120.7
click at [1069, 557] on div "Ethereum Switch chains OpenAI Open in ChatGPT OpenAI Open in ChatGPT React Reac…" at bounding box center [784, 424] width 863 height 711
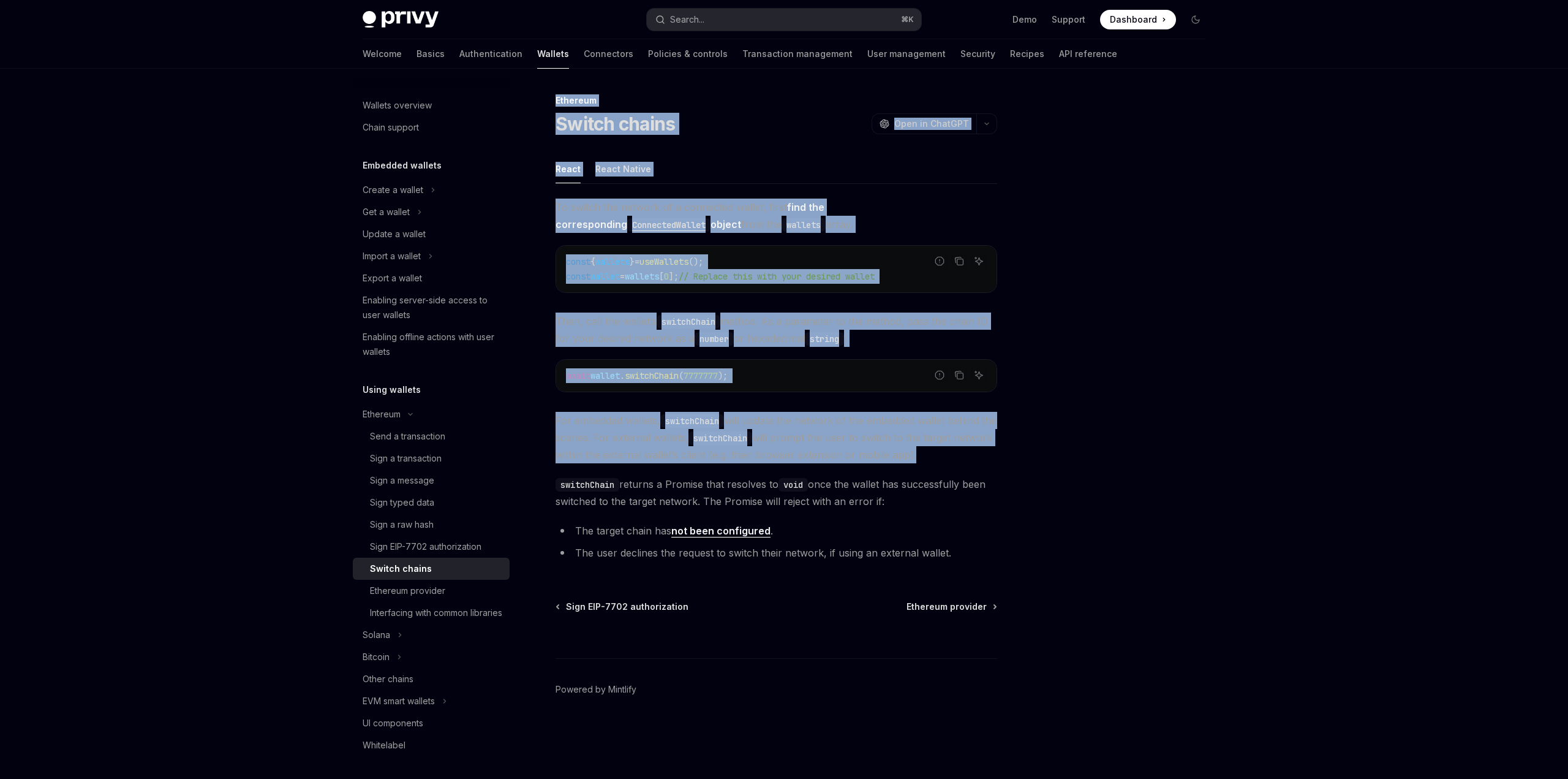
drag, startPoint x: 988, startPoint y: 559, endPoint x: 799, endPoint y: 450, distance: 218.2
click at [809, 458] on div "Ethereum Switch chains OpenAI Open in ChatGPT OpenAI Open in ChatGPT React Reac…" at bounding box center [784, 424] width 863 height 711
click at [799, 450] on span "For embedded wallets, switchChain will update the network of the embedded walle…" at bounding box center [776, 437] width 442 height 51
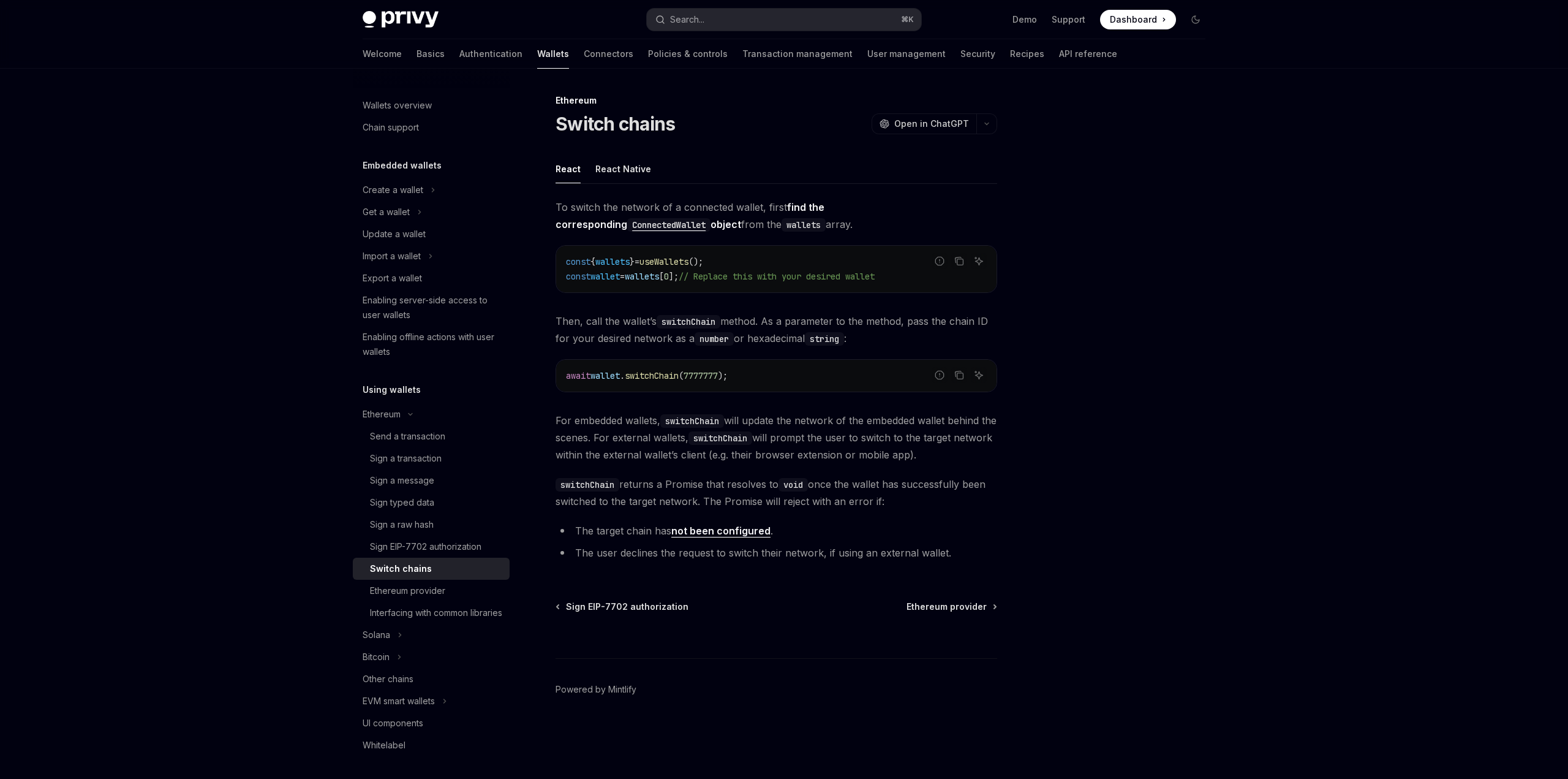
click at [711, 532] on link "not been configured" at bounding box center [721, 531] width 99 height 13
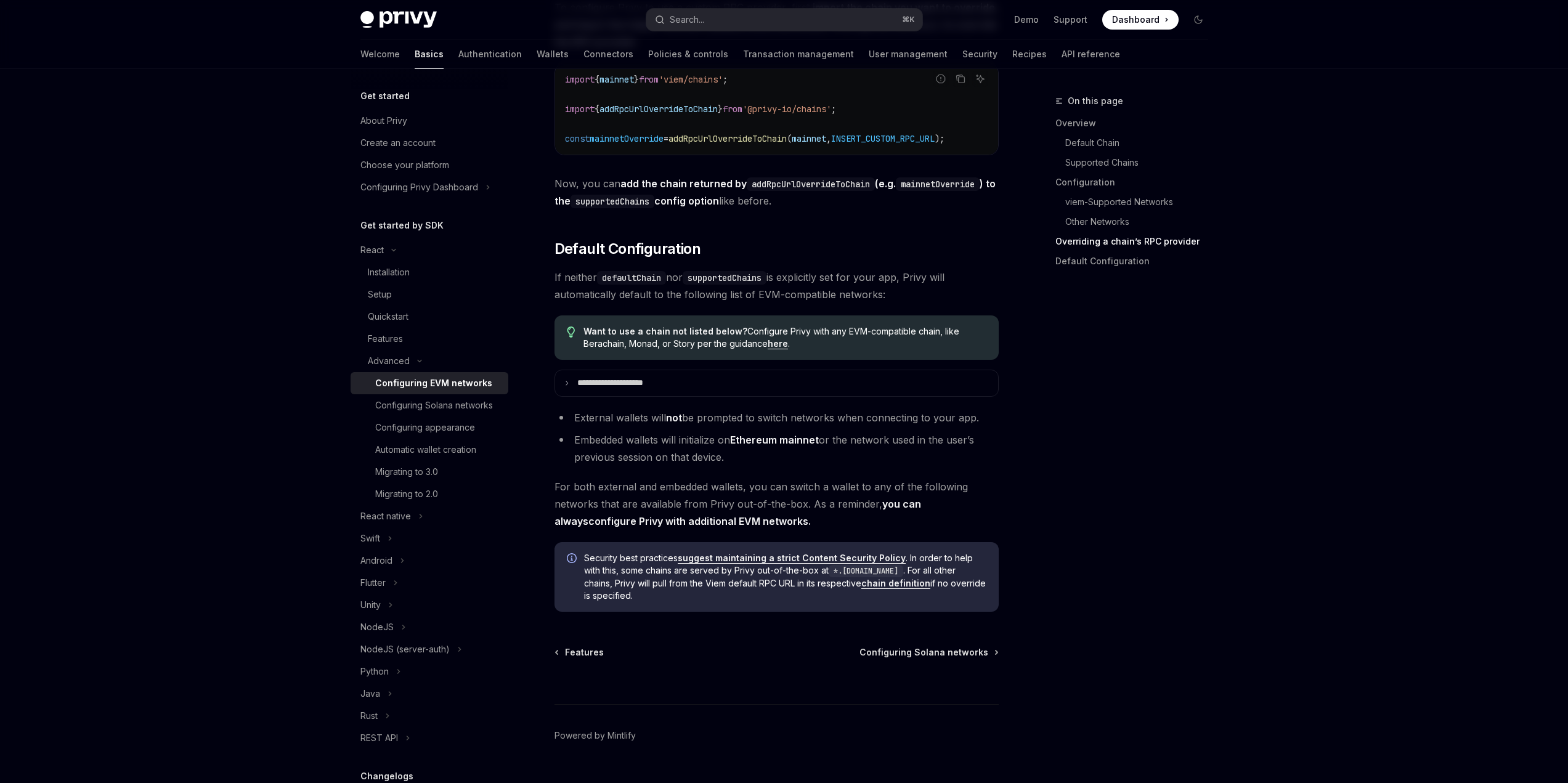
scroll to position [2901, 0]
type textarea "*"
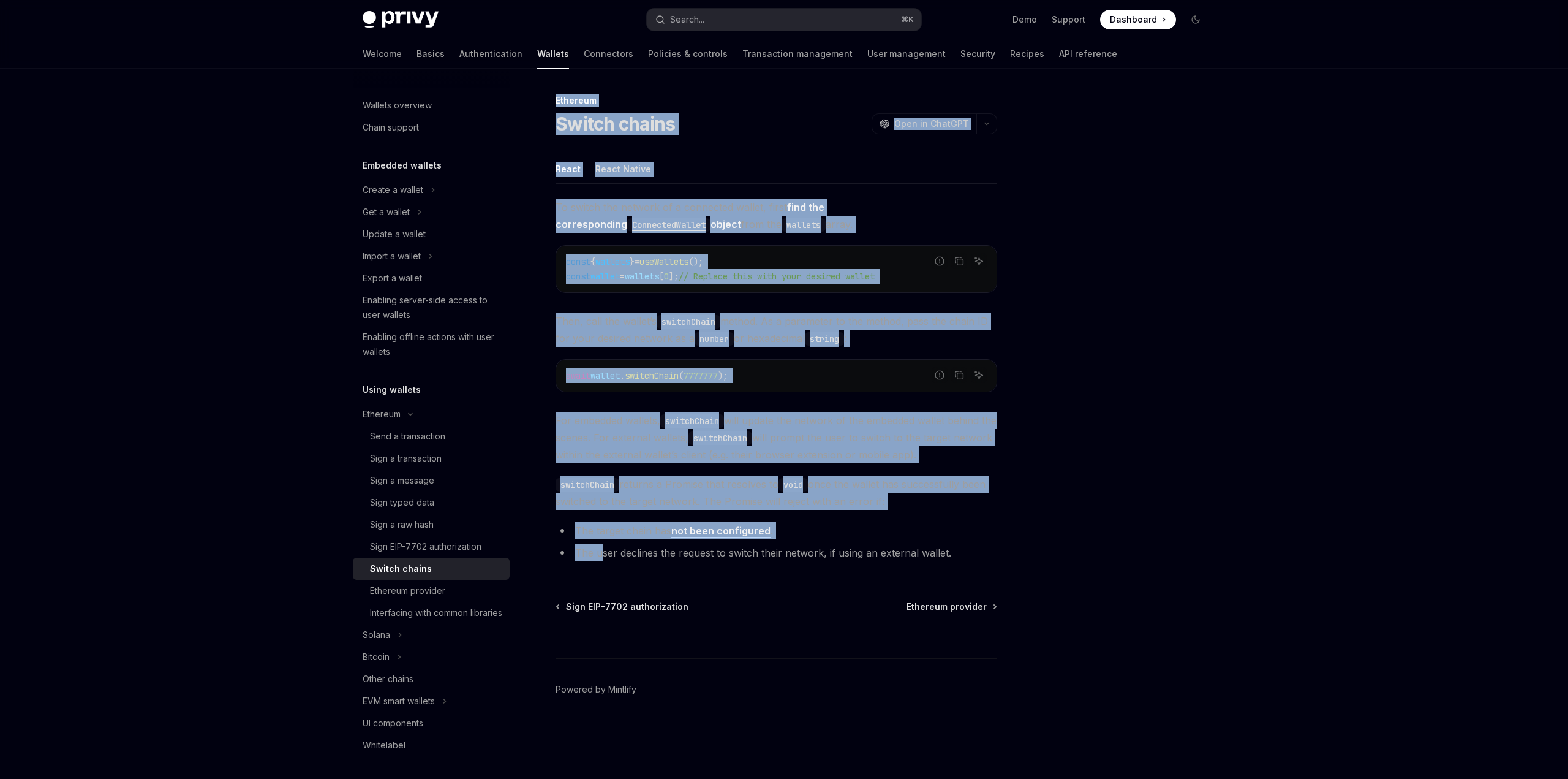
drag, startPoint x: 603, startPoint y: 556, endPoint x: 1066, endPoint y: 562, distance: 463.0
click at [1065, 562] on div "Ethereum Switch chains OpenAI Open in ChatGPT OpenAI Open in ChatGPT React Reac…" at bounding box center [784, 424] width 863 height 711
drag, startPoint x: 1038, startPoint y: 562, endPoint x: 777, endPoint y: 560, distance: 261.0
click at [779, 560] on div "Ethereum Switch chains OpenAI Open in ChatGPT OpenAI Open in ChatGPT React Reac…" at bounding box center [784, 424] width 863 height 711
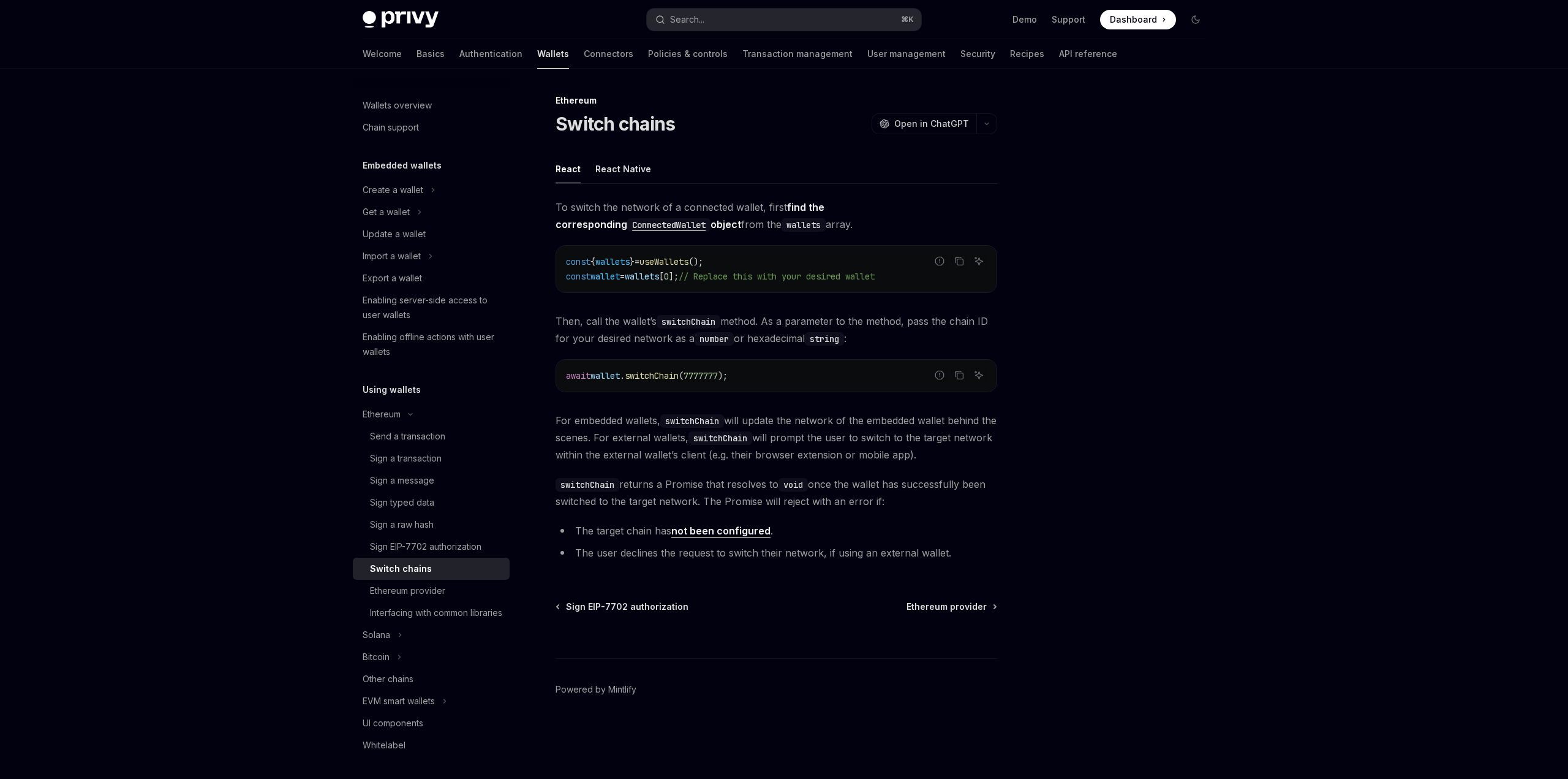
drag, startPoint x: 817, startPoint y: 561, endPoint x: 986, endPoint y: 562, distance: 169.0
click at [978, 562] on div "To switch the network of a connected wallet, first find the corresponding Conne…" at bounding box center [776, 382] width 442 height 367
drag, startPoint x: 933, startPoint y: 562, endPoint x: 858, endPoint y: 559, distance: 75.1
click at [882, 559] on div "To switch the network of a connected wallet, first find the corresponding Conne…" at bounding box center [776, 382] width 442 height 367
click at [995, 562] on div "To switch the network of a connected wallet, first find the corresponding Conne…" at bounding box center [776, 382] width 442 height 367
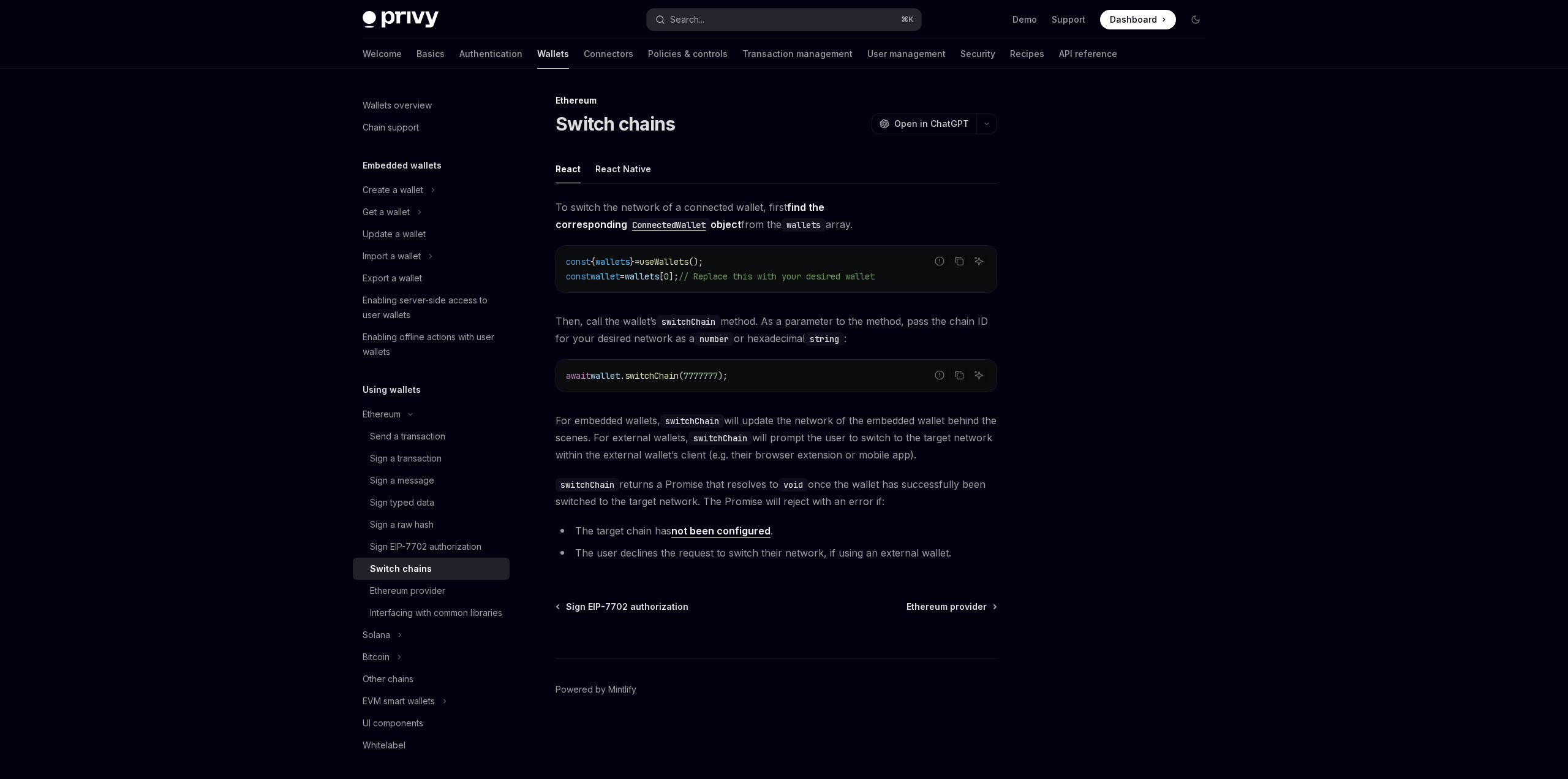
click at [1036, 562] on div at bounding box center [1122, 436] width 187 height 686
